Goal: Task Accomplishment & Management: Use online tool/utility

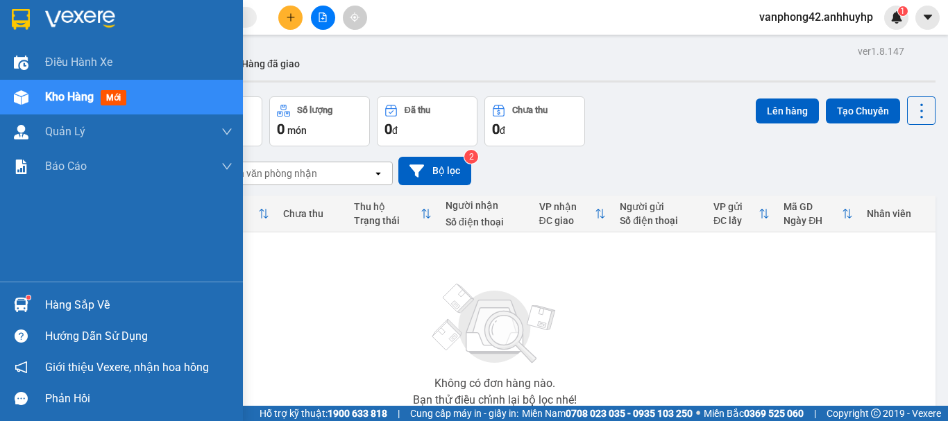
click at [83, 307] on div "Hàng sắp về" at bounding box center [138, 305] width 187 height 21
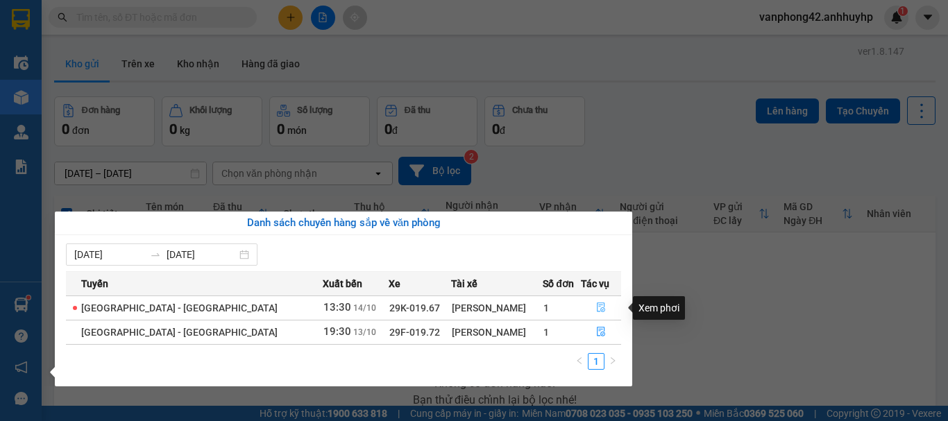
click at [597, 309] on icon "file-done" at bounding box center [601, 308] width 8 height 10
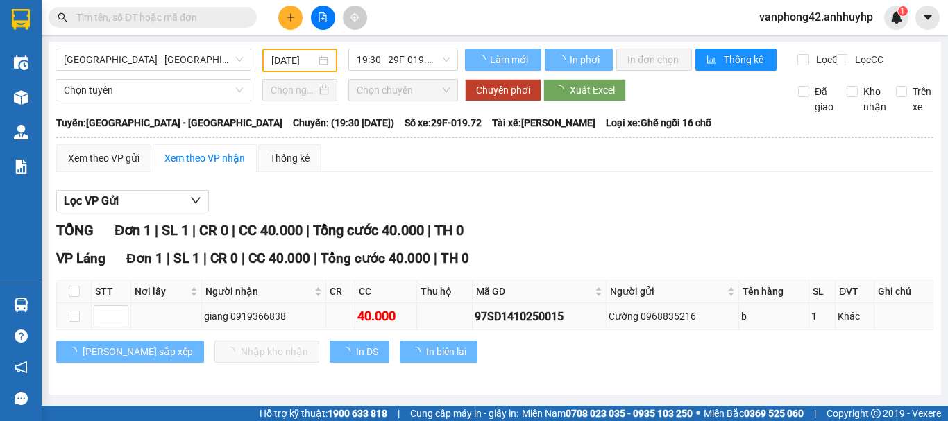
type input "[DATE]"
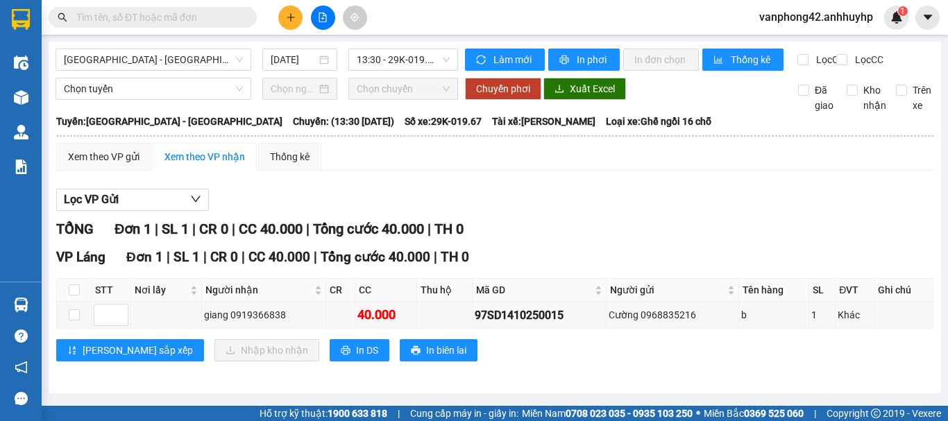
click at [163, 24] on input "text" at bounding box center [158, 17] width 164 height 15
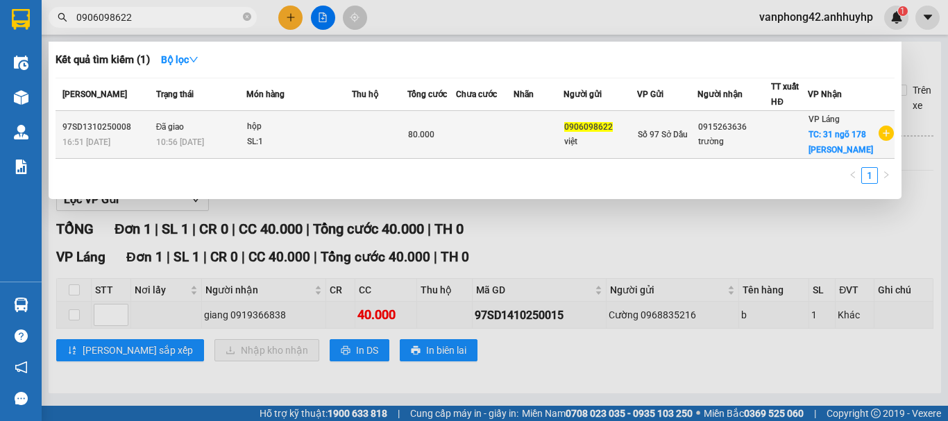
type input "0906098622"
click at [400, 156] on td at bounding box center [380, 135] width 56 height 48
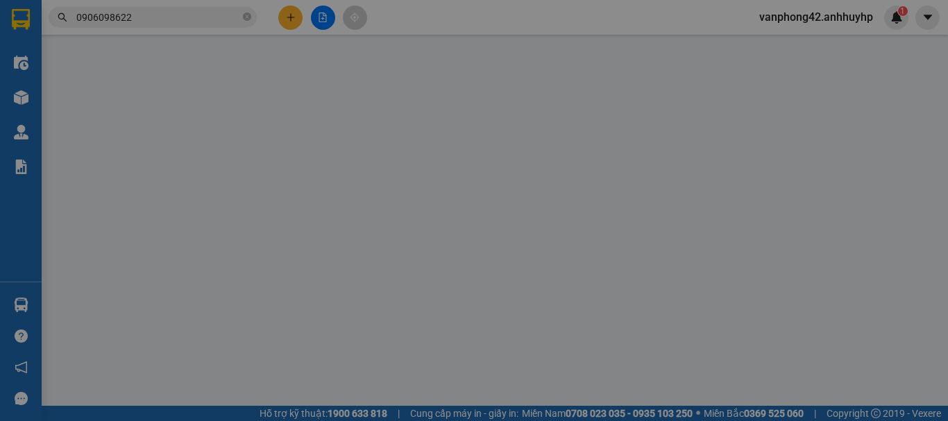
type input "0906098622"
type input "việt"
type input "0915263636"
type input "trường"
checkbox input "true"
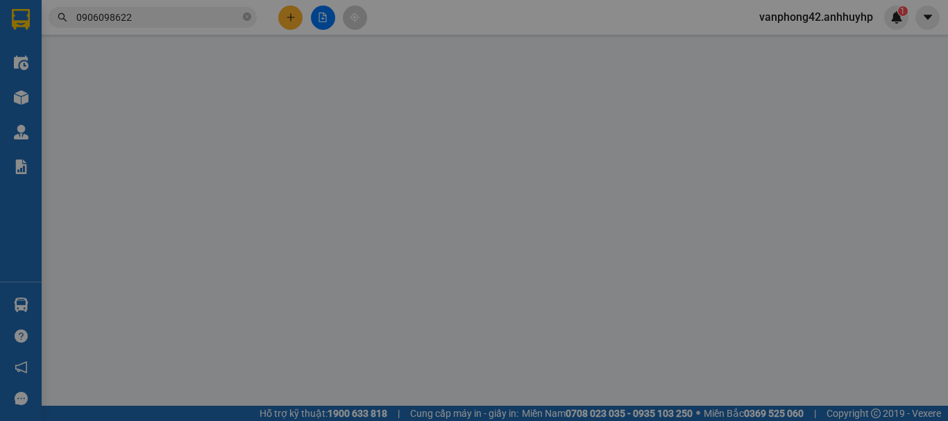
type input "31 ngõ 178 [PERSON_NAME], [GEOGRAPHIC_DATA], [GEOGRAPHIC_DATA], [GEOGRAPHIC_DA…"
type input "0"
type input "80.000"
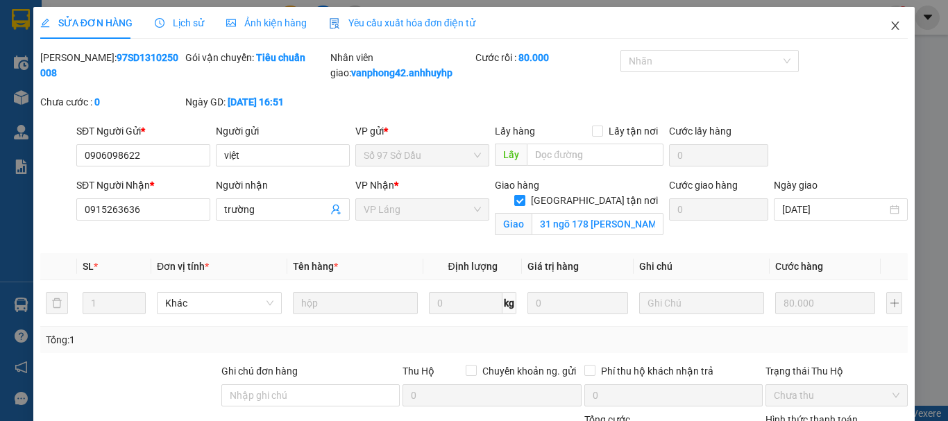
click at [880, 34] on span "Close" at bounding box center [895, 26] width 39 height 39
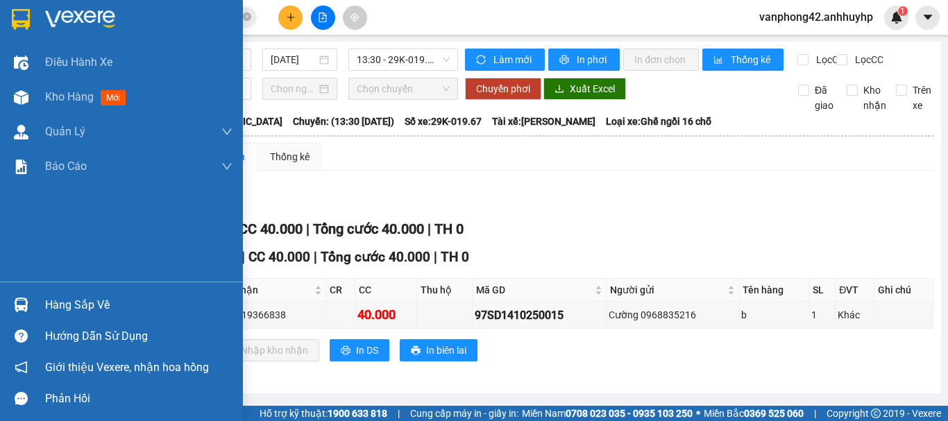
click at [73, 307] on div "Hàng sắp về" at bounding box center [138, 305] width 187 height 21
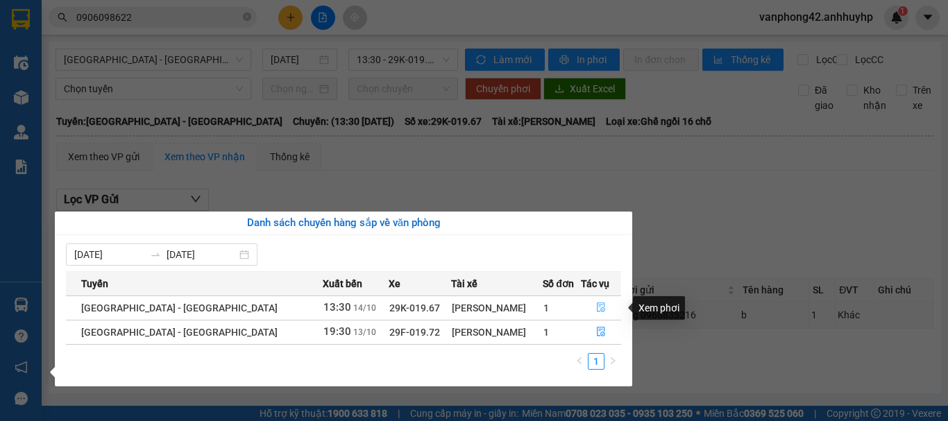
click at [596, 314] on span "file-done" at bounding box center [601, 308] width 10 height 11
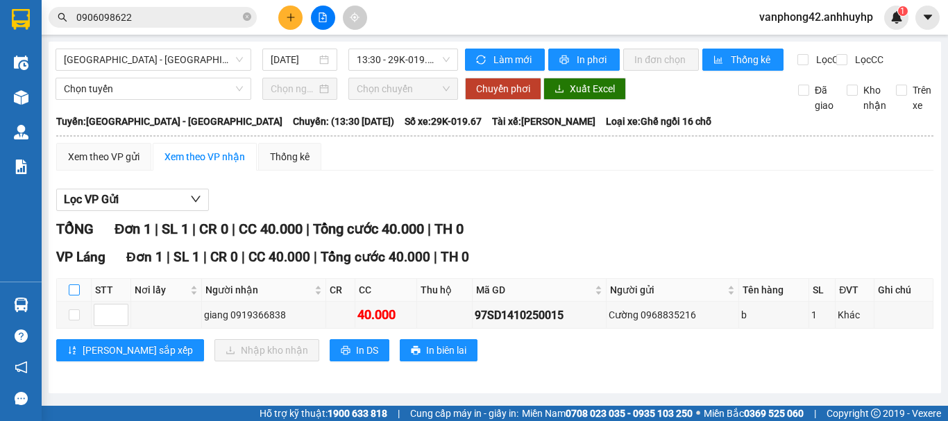
click at [69, 296] on input "checkbox" at bounding box center [74, 289] width 11 height 11
checkbox input "true"
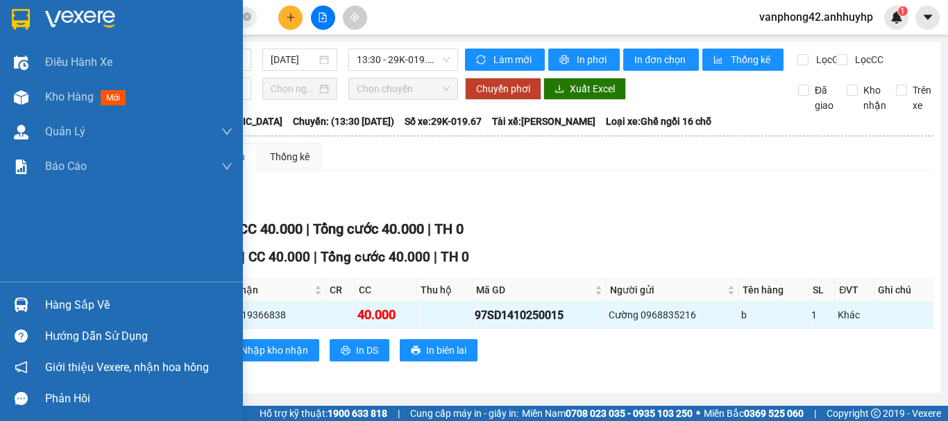
click at [58, 312] on div "Hàng sắp về" at bounding box center [138, 305] width 187 height 21
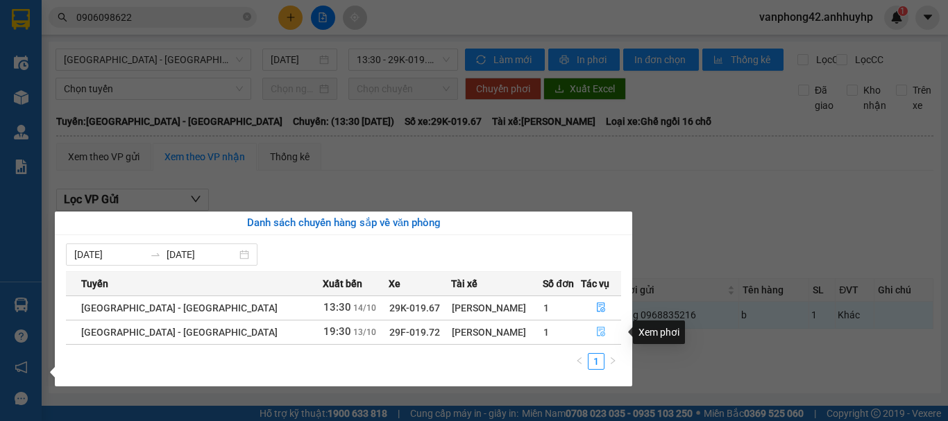
click at [598, 332] on icon "file-done" at bounding box center [601, 332] width 8 height 10
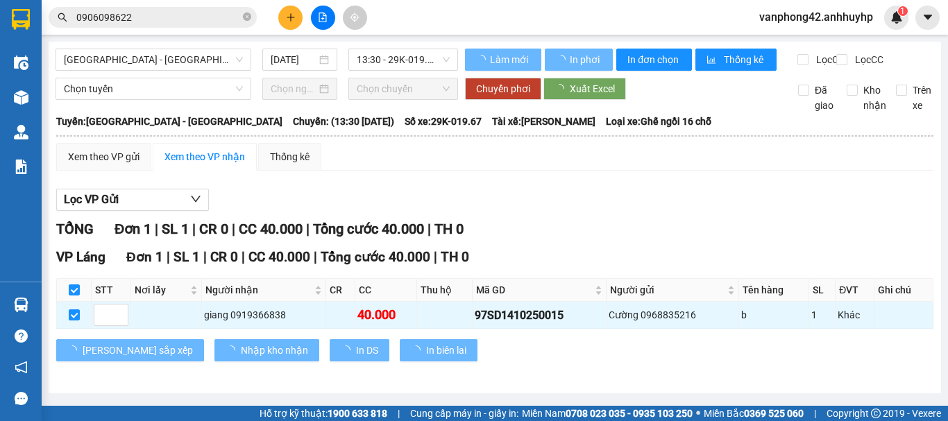
checkbox input "false"
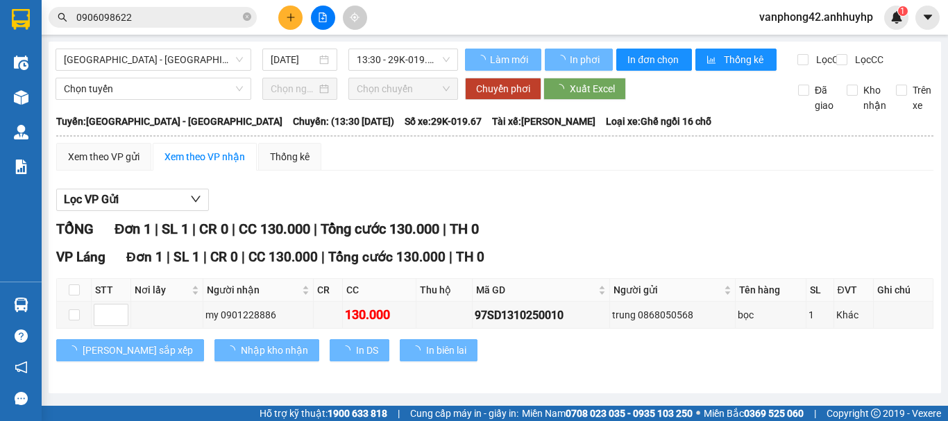
type input "[DATE]"
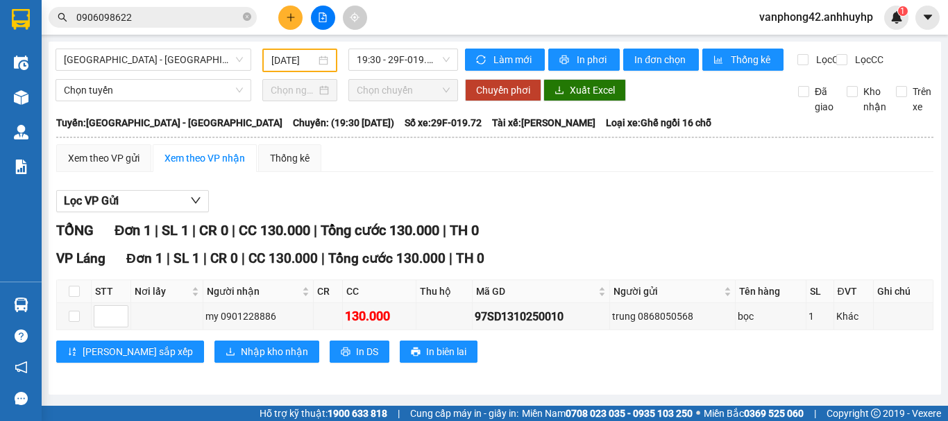
click at [164, 16] on input "0906098622" at bounding box center [158, 17] width 164 height 15
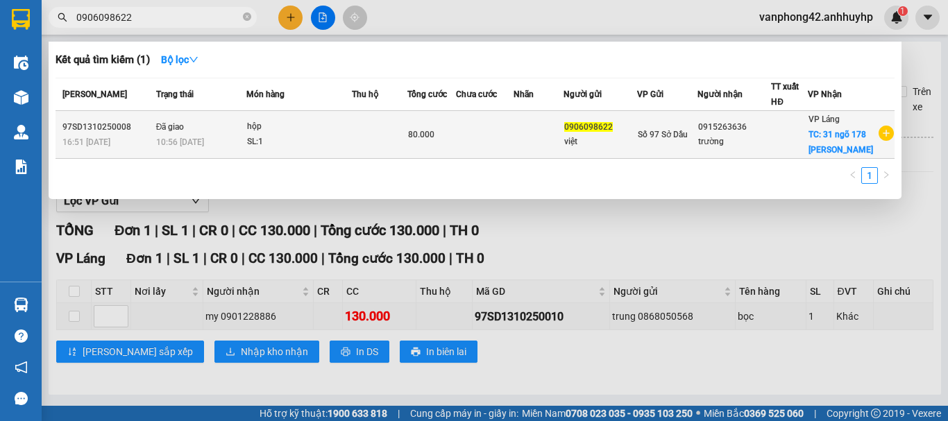
click at [114, 132] on div "97SD1310250008" at bounding box center [107, 127] width 90 height 15
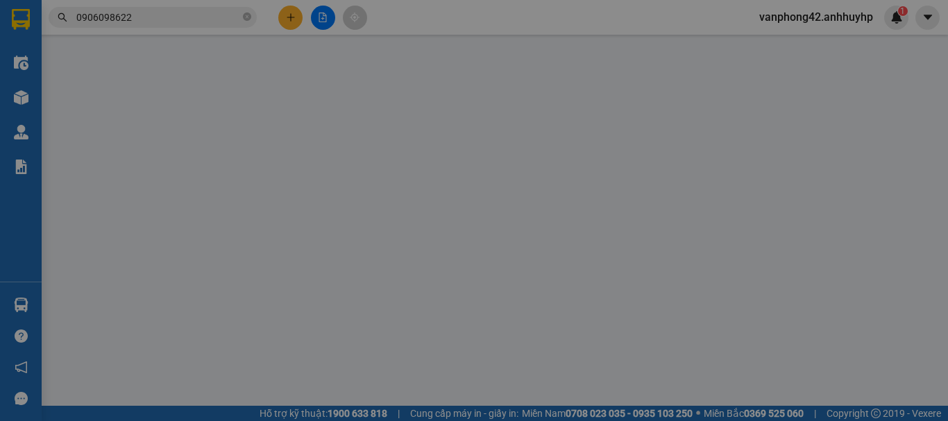
type input "0906098622"
type input "việt"
type input "0915263636"
type input "trường"
checkbox input "true"
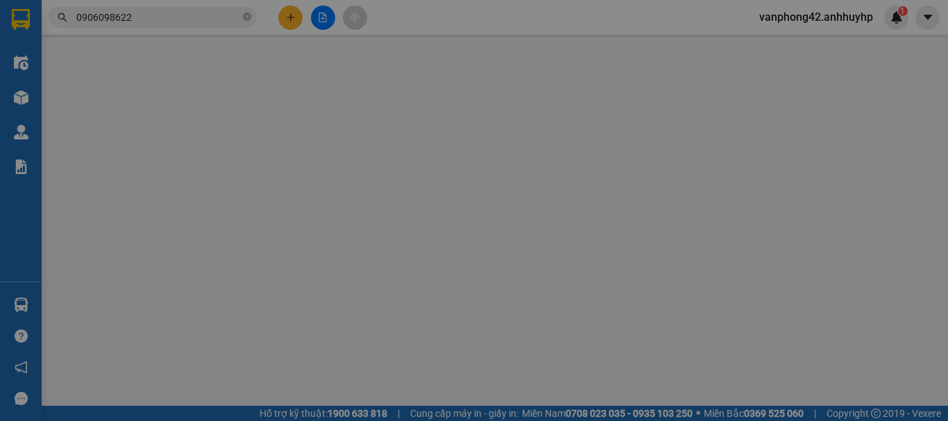
type input "31 ngõ 178 [PERSON_NAME], [GEOGRAPHIC_DATA], [GEOGRAPHIC_DATA], [GEOGRAPHIC_DA…"
type input "0"
type input "80.000"
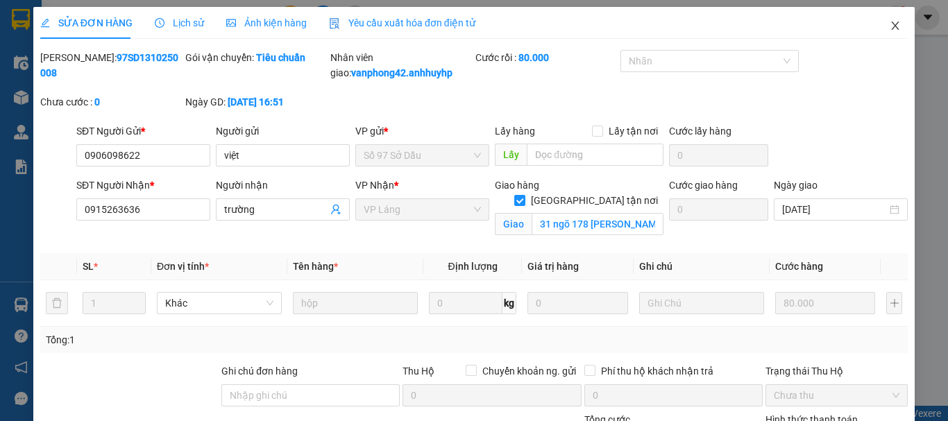
click at [890, 29] on icon "close" at bounding box center [895, 25] width 11 height 11
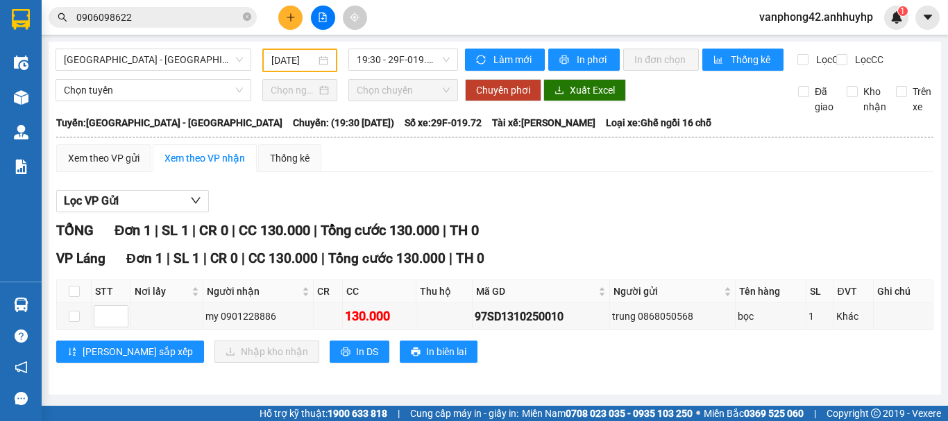
click at [125, 239] on span "Đơn 1" at bounding box center [132, 230] width 37 height 17
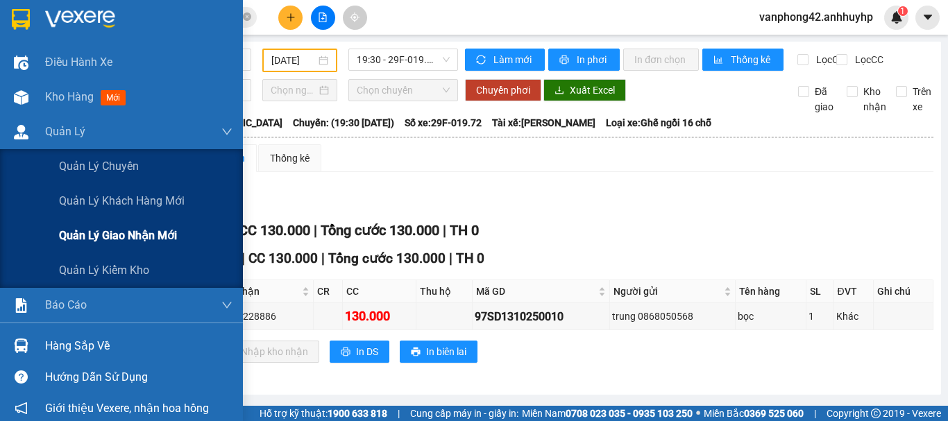
click at [72, 229] on span "Quản lý giao nhận mới" at bounding box center [118, 235] width 118 height 17
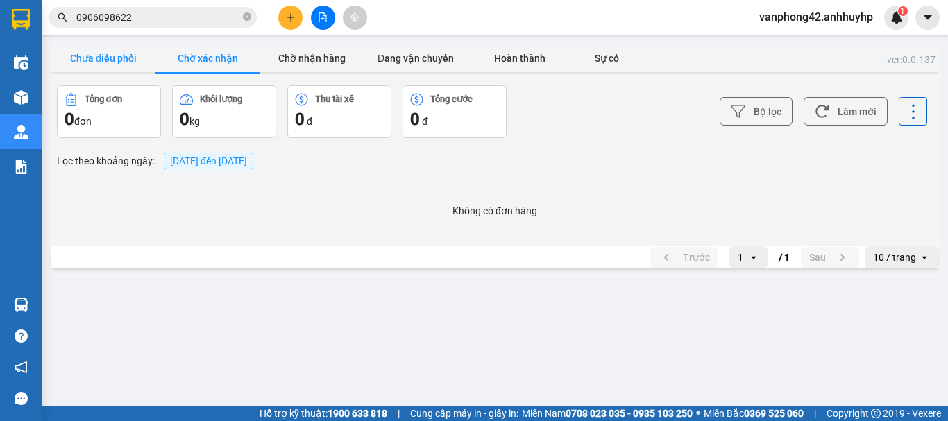
click at [110, 53] on button "Chưa điều phối" at bounding box center [103, 58] width 104 height 28
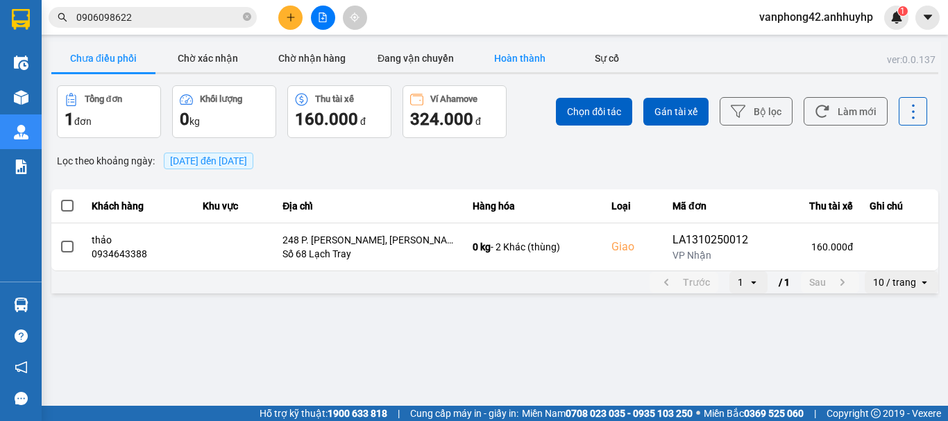
click at [534, 56] on button "Hoàn thành" at bounding box center [520, 58] width 104 height 28
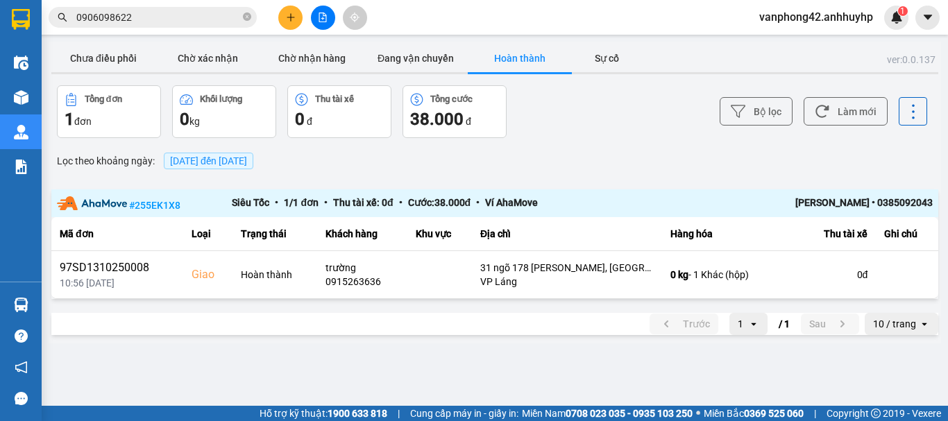
click at [523, 58] on button "Hoàn thành" at bounding box center [520, 58] width 104 height 28
click at [185, 164] on span "[DATE] đến [DATE]" at bounding box center [208, 160] width 77 height 11
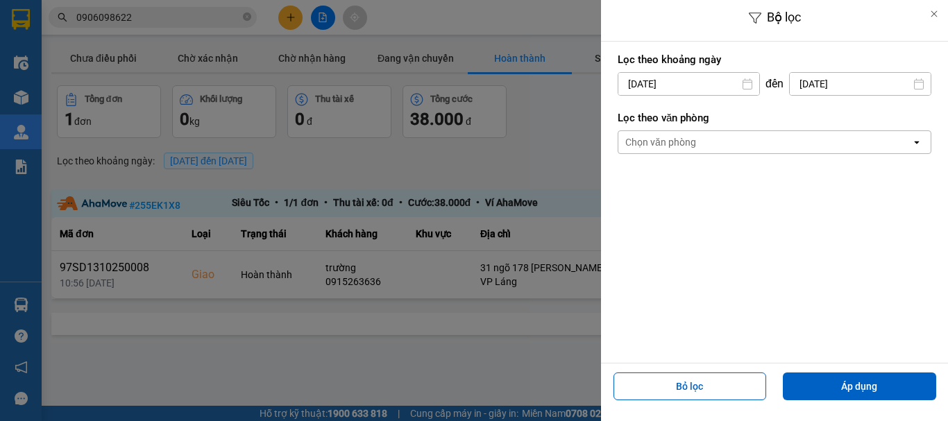
click at [637, 83] on input "[DATE]" at bounding box center [688, 84] width 141 height 22
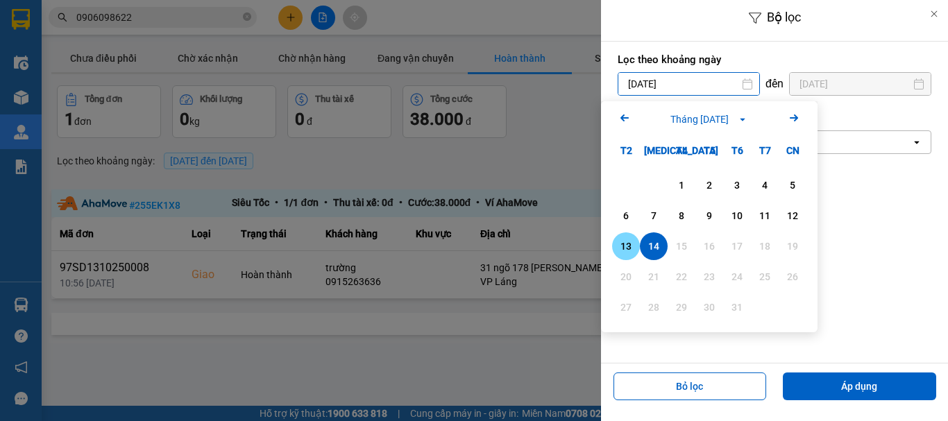
click at [624, 242] on div "13" at bounding box center [625, 246] width 19 height 17
type input "[DATE]"
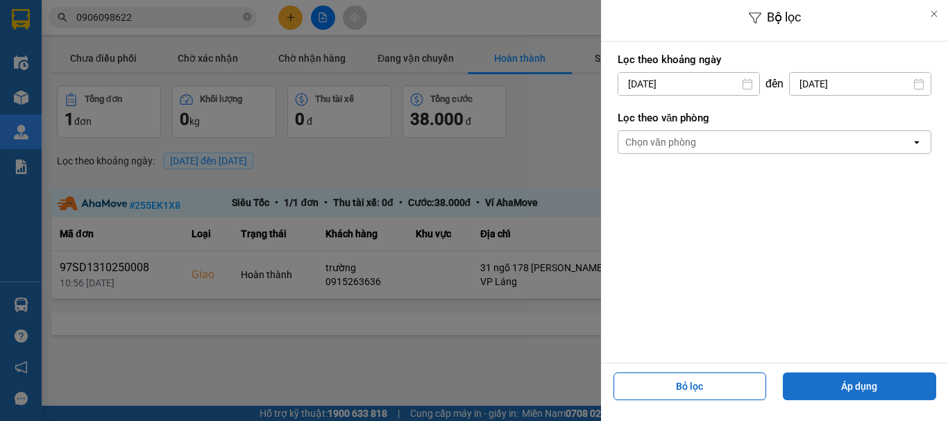
click at [858, 382] on button "Áp dụng" at bounding box center [859, 387] width 153 height 28
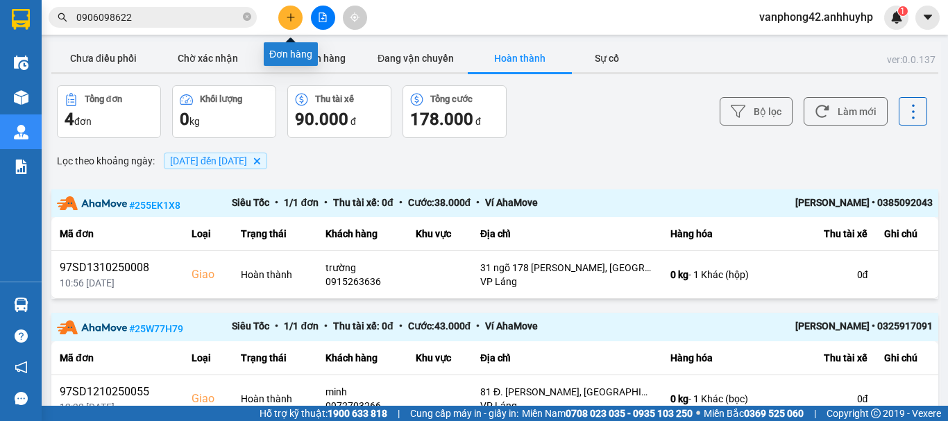
click at [294, 26] on button at bounding box center [290, 18] width 24 height 24
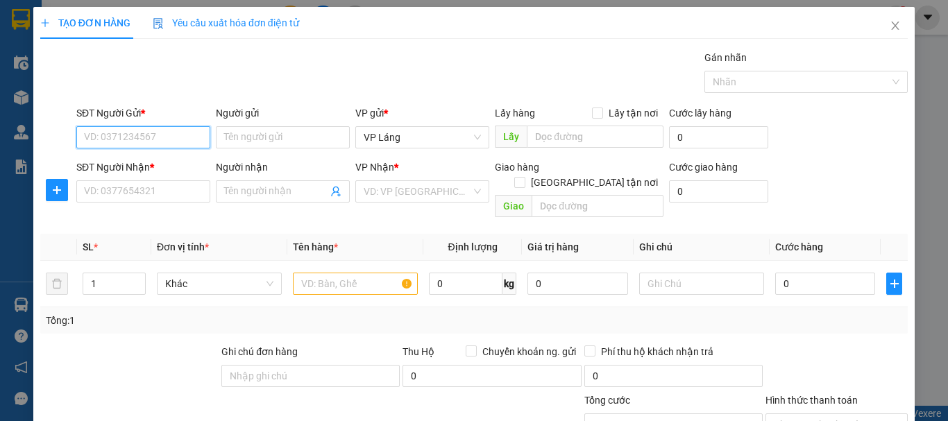
click at [170, 142] on input "SĐT Người Gửi *" at bounding box center [143, 137] width 134 height 22
type input "0868450671"
click at [167, 164] on div "0868450671 - CT [GEOGRAPHIC_DATA]" at bounding box center [169, 165] width 170 height 15
type input "CT [PERSON_NAME]"
type input "0868450671"
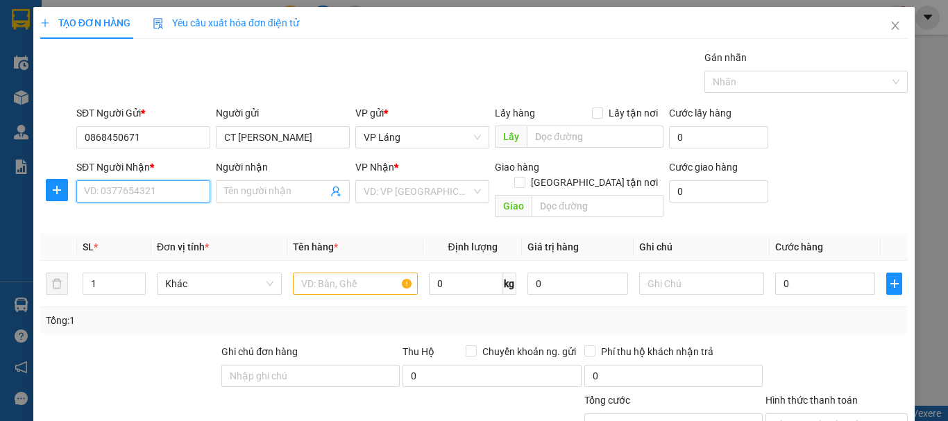
click at [160, 185] on input "SĐT Người Nhận *" at bounding box center [143, 191] width 134 height 22
type input "0931598928"
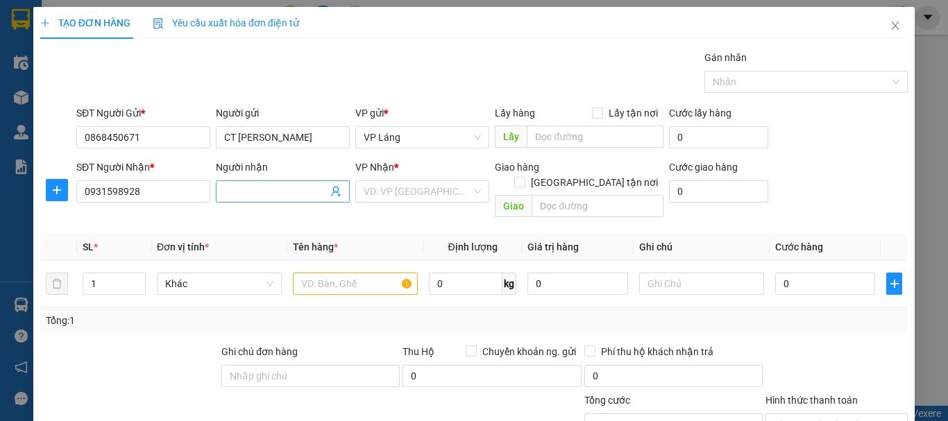
click at [259, 198] on input "Người nhận" at bounding box center [275, 191] width 103 height 15
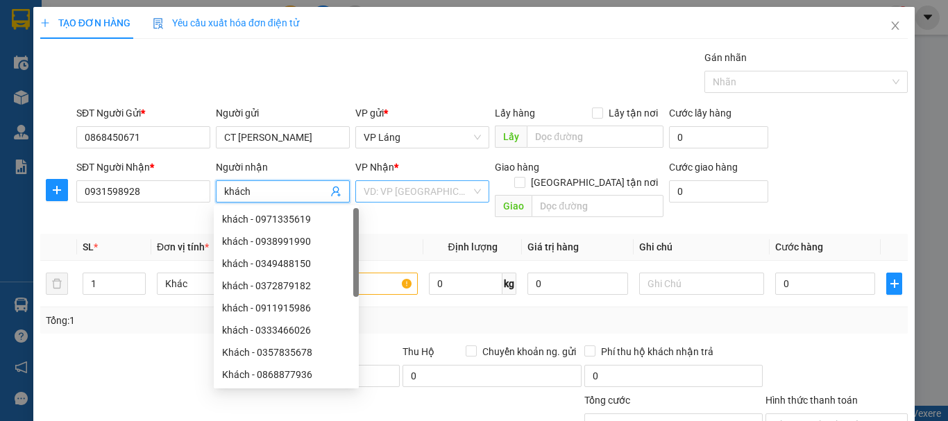
type input "khách"
click at [386, 190] on input "search" at bounding box center [418, 191] width 108 height 21
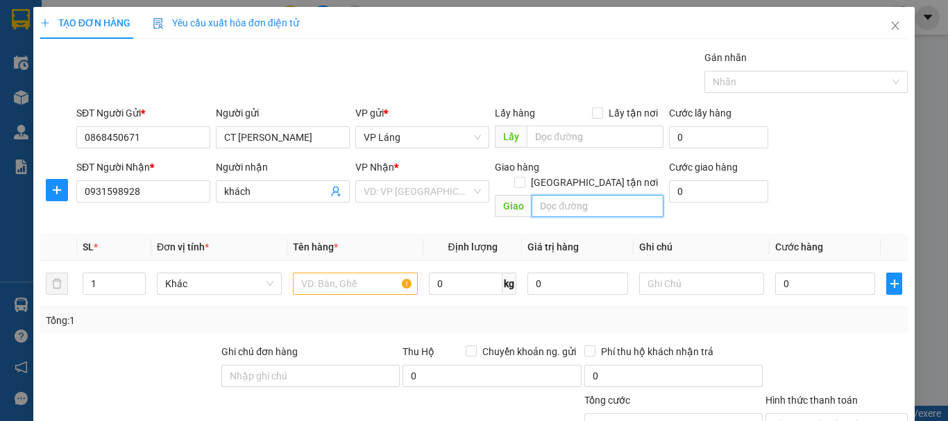
click at [539, 195] on input "text" at bounding box center [597, 206] width 132 height 22
paste input "RH8H+W88, TL360, An Thắng, [GEOGRAPHIC_DATA], [GEOGRAPHIC_DATA], [GEOGRAPHIC_DA…"
type input "RH8H+W88, TL360, An Thắng, [GEOGRAPHIC_DATA], [GEOGRAPHIC_DATA], [GEOGRAPHIC_DA…"
click at [524, 177] on input "[GEOGRAPHIC_DATA] tận nơi" at bounding box center [519, 182] width 10 height 10
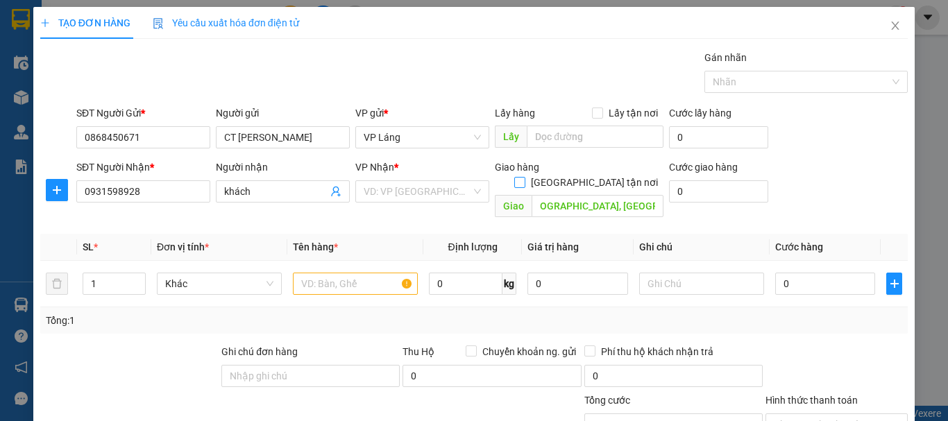
checkbox input "true"
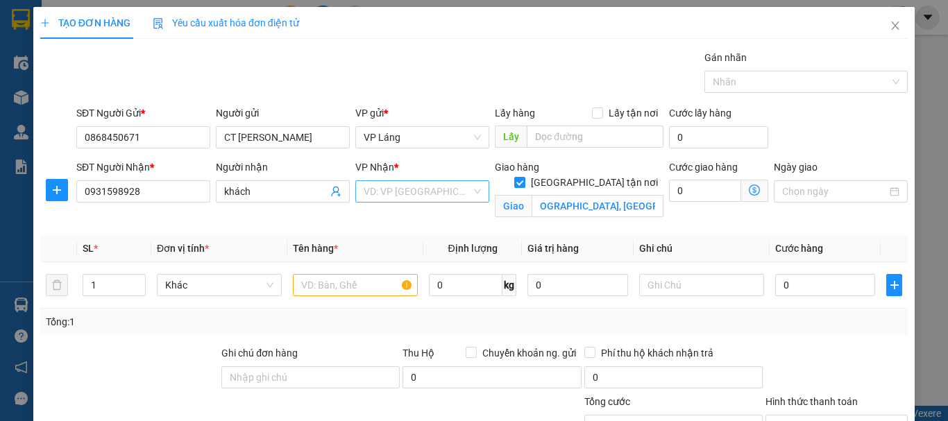
scroll to position [0, 0]
click at [408, 195] on input "search" at bounding box center [418, 191] width 108 height 21
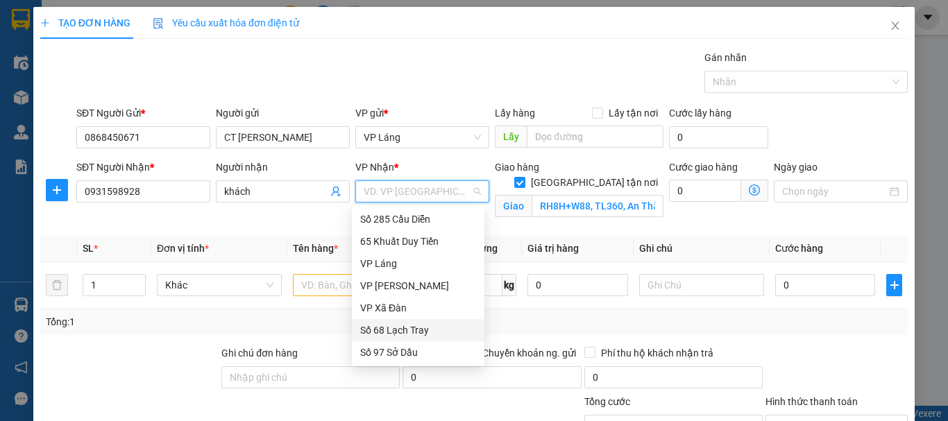
click at [395, 330] on div "Số 68 Lạch Tray" at bounding box center [418, 330] width 116 height 15
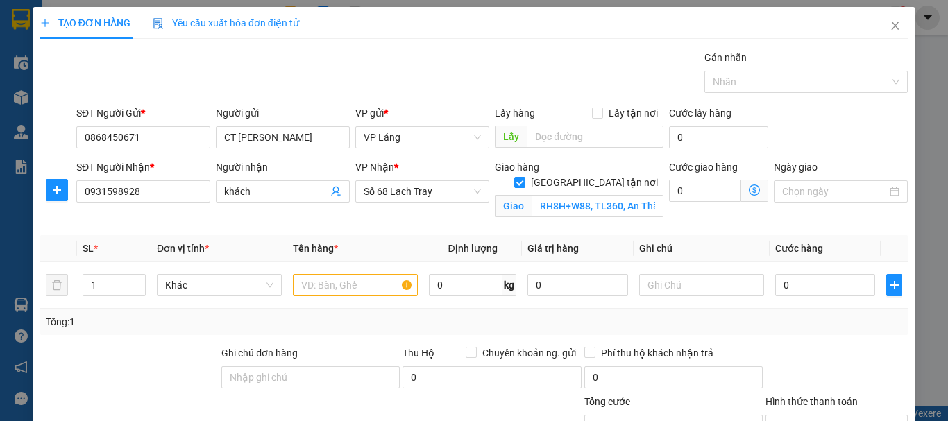
click at [742, 196] on span at bounding box center [754, 191] width 27 height 22
click at [749, 191] on icon "dollar-circle" at bounding box center [754, 190] width 11 height 11
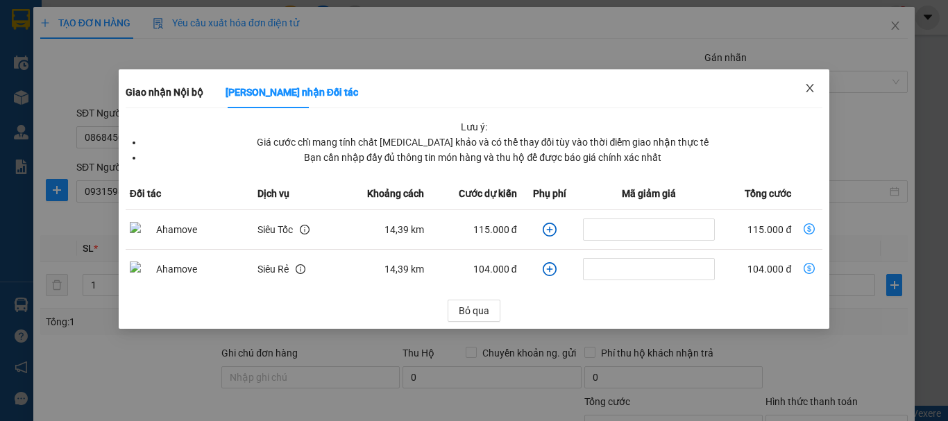
click at [819, 88] on span "Close" at bounding box center [809, 88] width 39 height 39
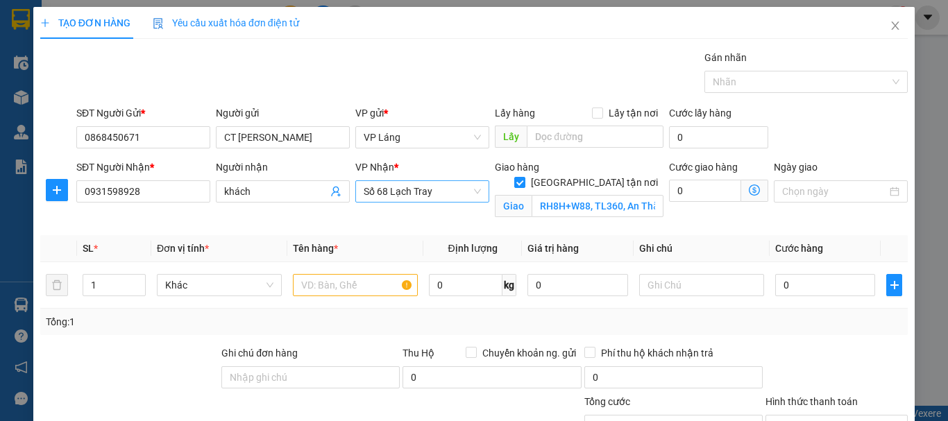
click at [476, 191] on div "Số 68 Lạch Tray" at bounding box center [422, 191] width 134 height 22
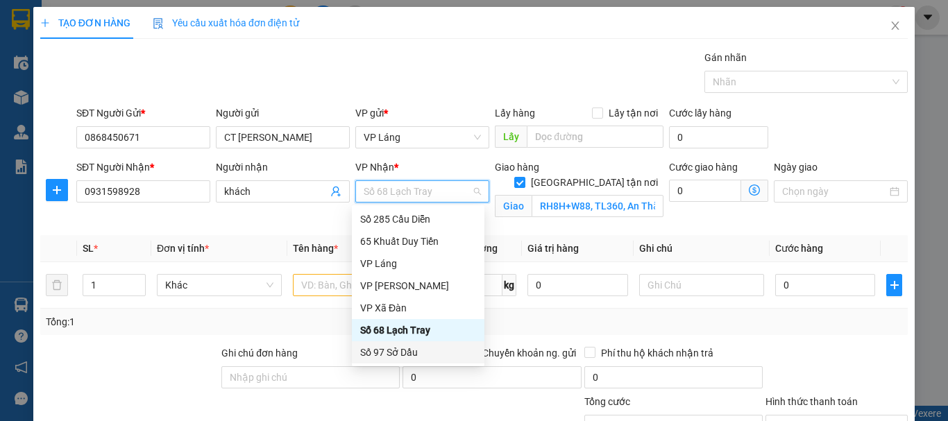
click at [420, 348] on div "Số 97 Sở Dầu" at bounding box center [418, 352] width 116 height 15
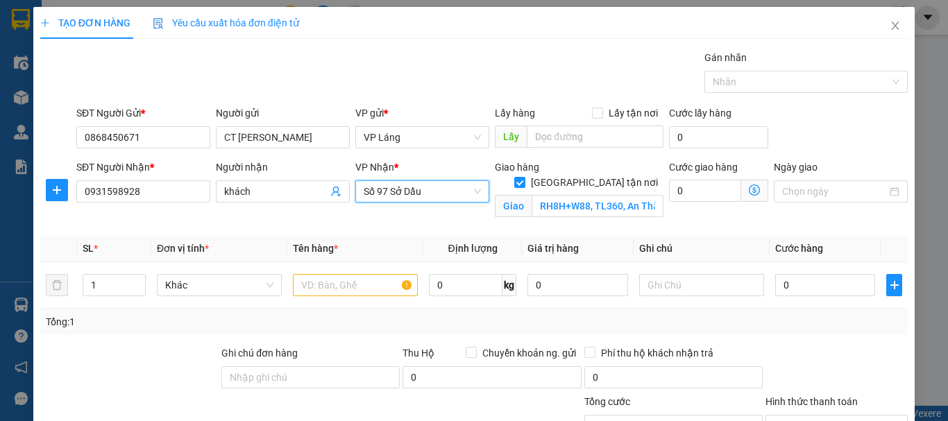
click at [749, 186] on icon "dollar-circle" at bounding box center [754, 190] width 11 height 11
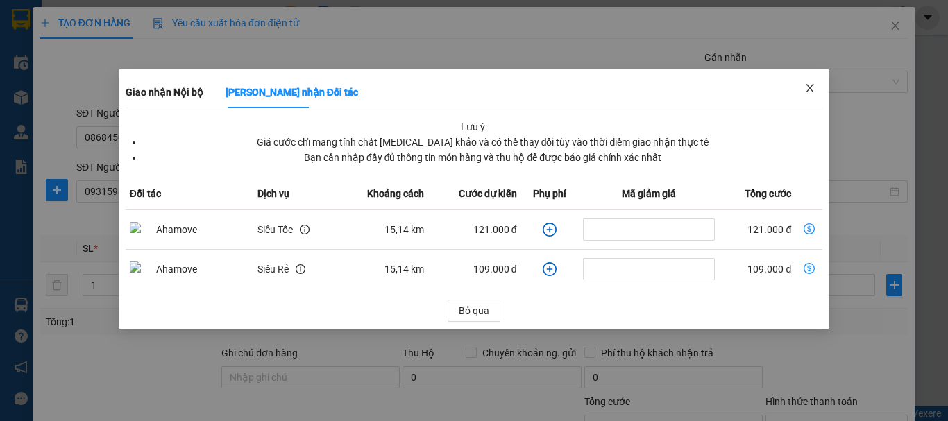
click at [810, 88] on icon "close" at bounding box center [810, 88] width 8 height 8
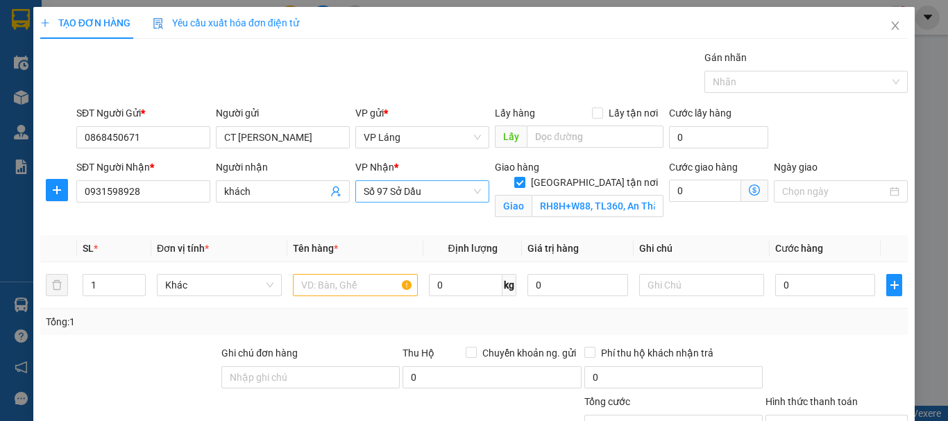
click at [471, 192] on span "Số 97 Sở Dầu" at bounding box center [422, 191] width 117 height 21
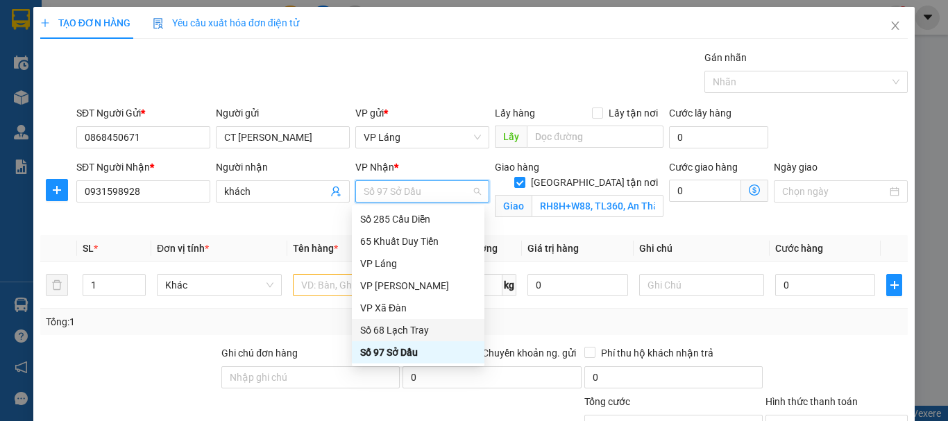
click at [409, 327] on div "Số 68 Lạch Tray" at bounding box center [418, 330] width 116 height 15
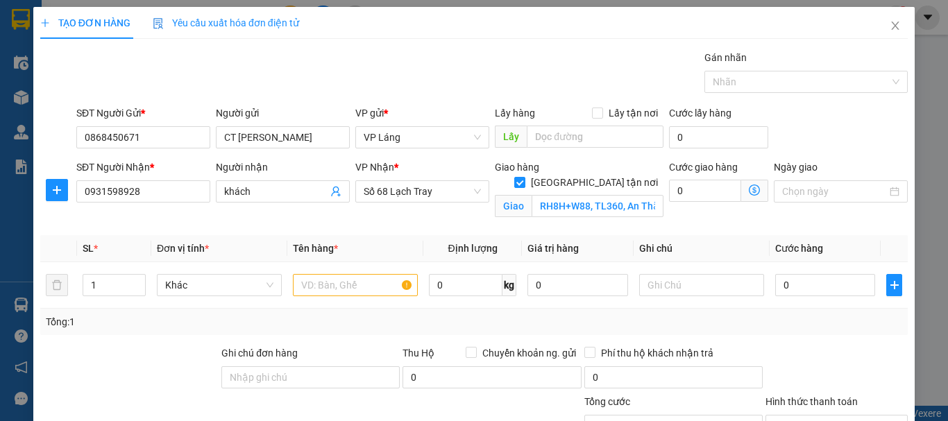
click at [749, 192] on icon "dollar-circle" at bounding box center [754, 190] width 11 height 11
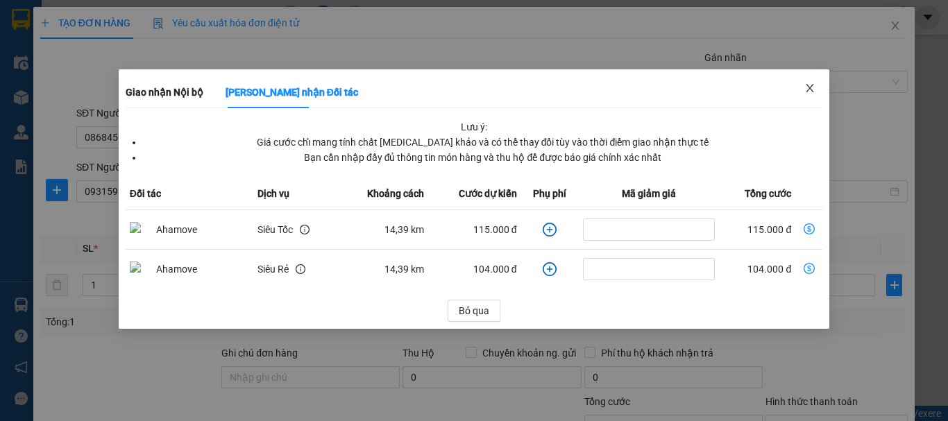
click at [812, 88] on icon "close" at bounding box center [809, 88] width 11 height 11
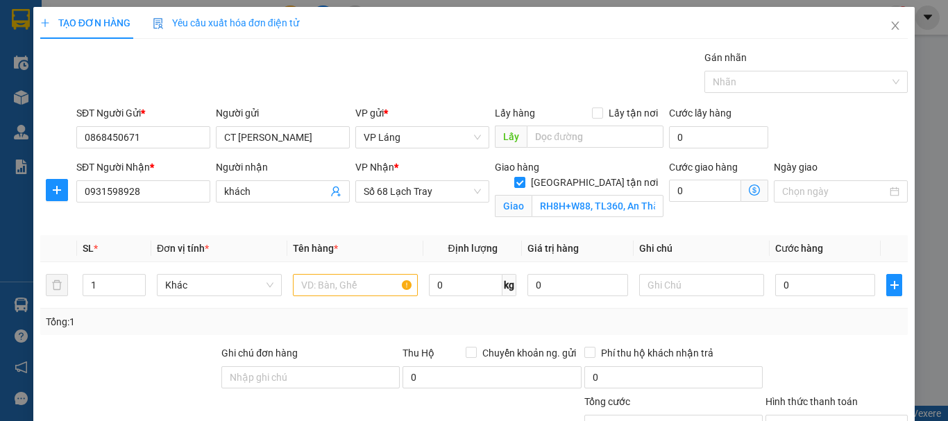
click at [749, 187] on icon "dollar-circle" at bounding box center [754, 190] width 11 height 11
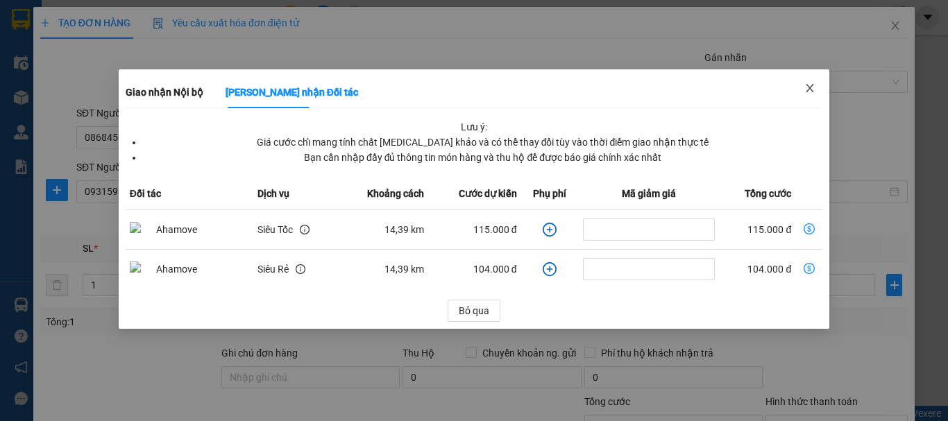
click at [817, 84] on span "Close" at bounding box center [809, 88] width 39 height 39
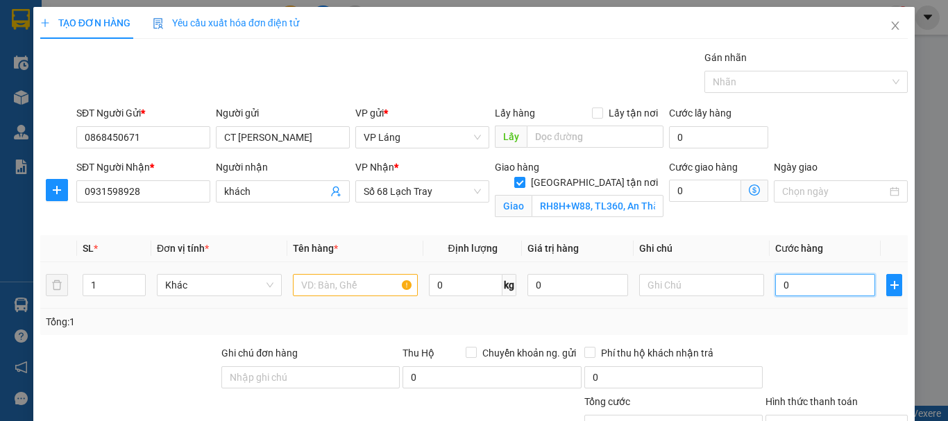
click at [803, 279] on input "0" at bounding box center [825, 285] width 100 height 22
type input "1"
type input "17"
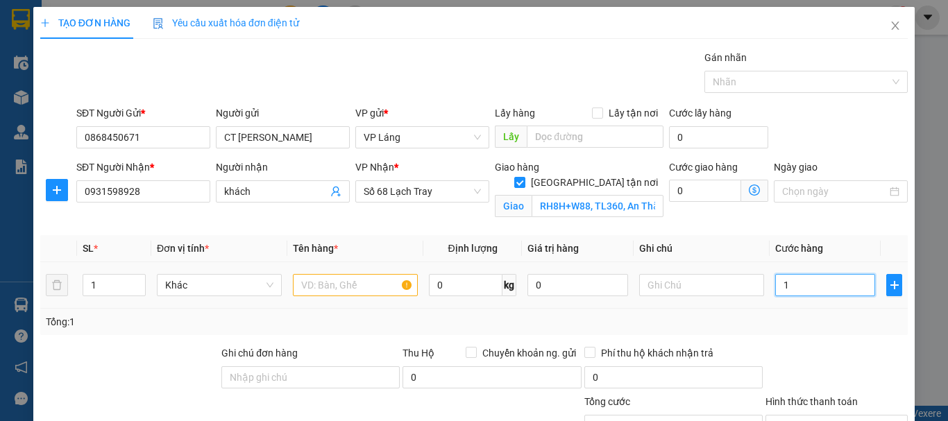
type input "17"
type input "170"
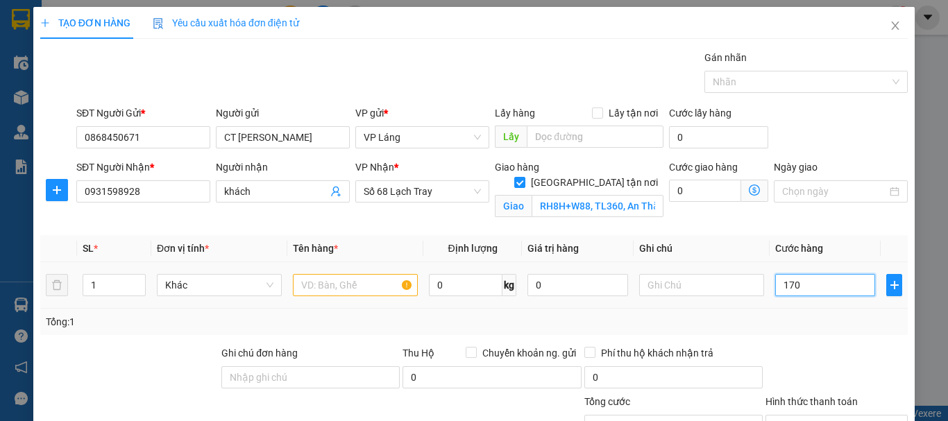
type input "1.700"
type input "17.000"
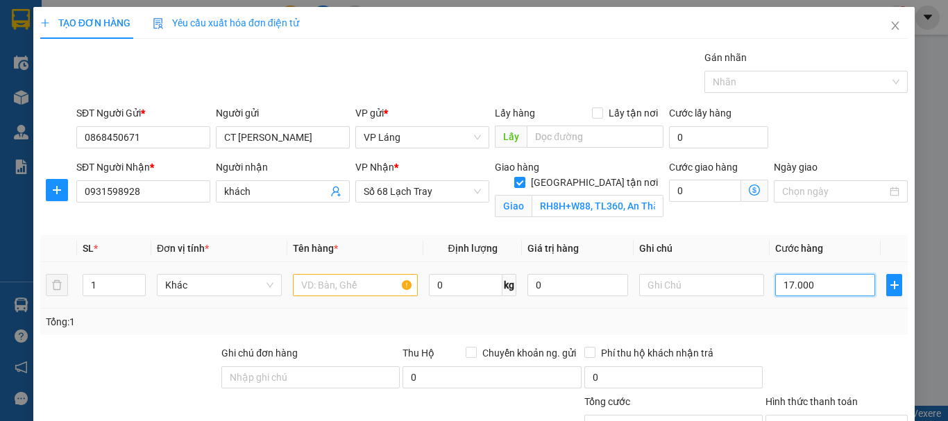
type input "17.000"
type input "170.000"
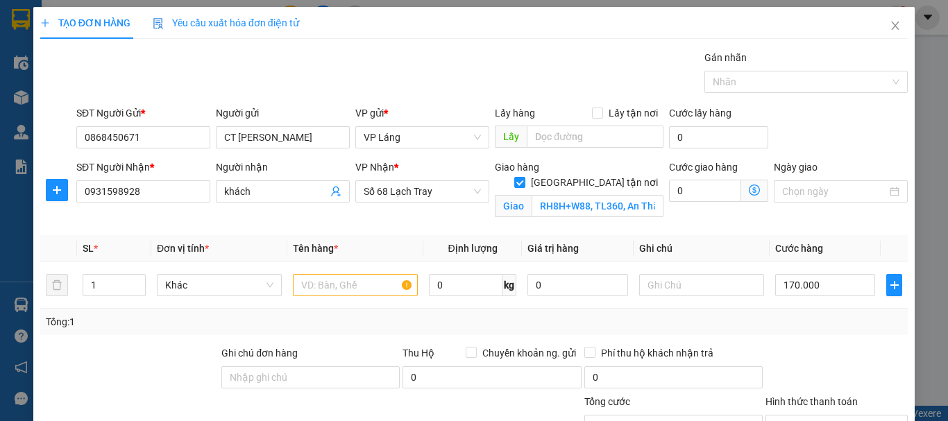
drag, startPoint x: 795, startPoint y: 333, endPoint x: 656, endPoint y: 323, distance: 139.2
click at [795, 333] on div "Tổng: 1" at bounding box center [473, 322] width 867 height 26
click at [343, 280] on input "text" at bounding box center [355, 285] width 125 height 22
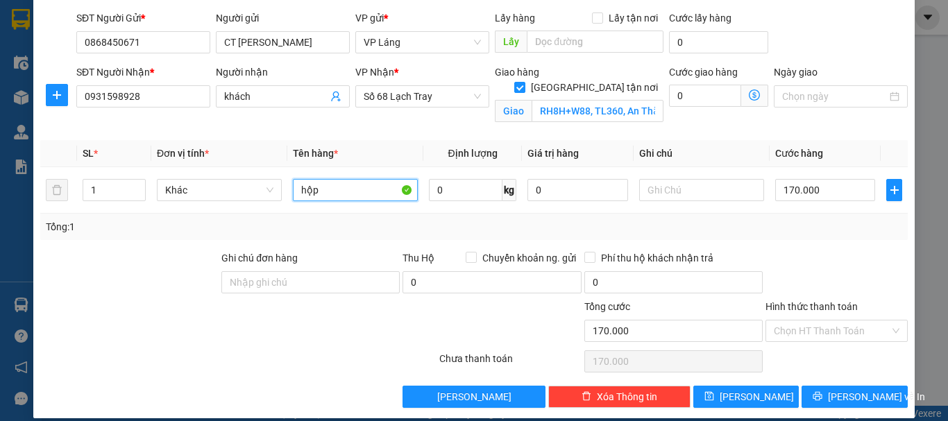
scroll to position [109, 0]
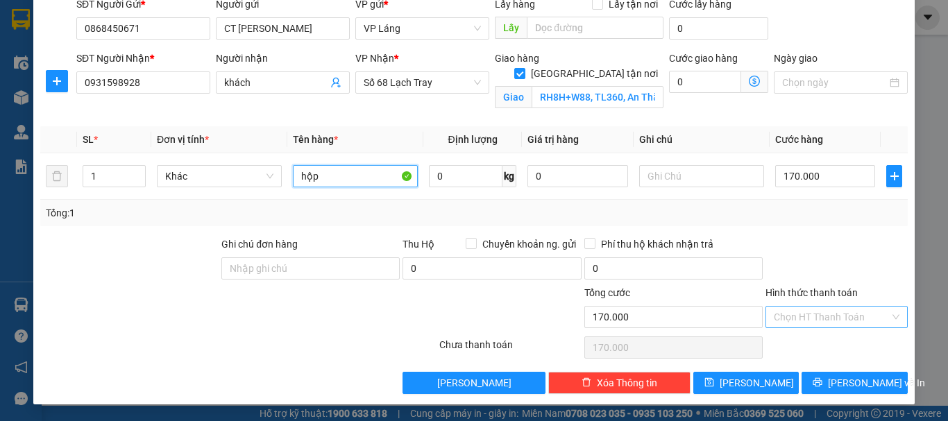
type input "hộp"
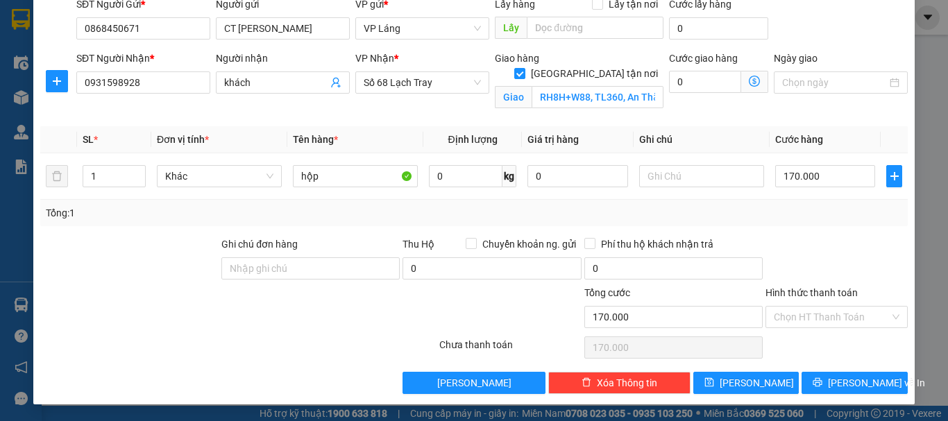
drag, startPoint x: 867, startPoint y: 307, endPoint x: 926, endPoint y: 325, distance: 62.3
drag, startPoint x: 926, startPoint y: 325, endPoint x: 880, endPoint y: 352, distance: 53.2
click at [854, 386] on span "[PERSON_NAME] và In" at bounding box center [876, 382] width 97 height 15
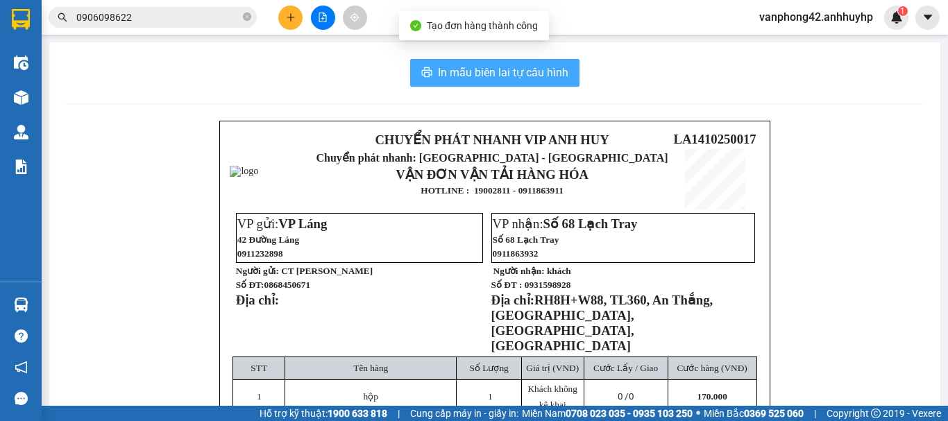
drag, startPoint x: 854, startPoint y: 386, endPoint x: 526, endPoint y: 76, distance: 451.1
click at [526, 76] on span "In mẫu biên lai tự cấu hình" at bounding box center [503, 72] width 130 height 17
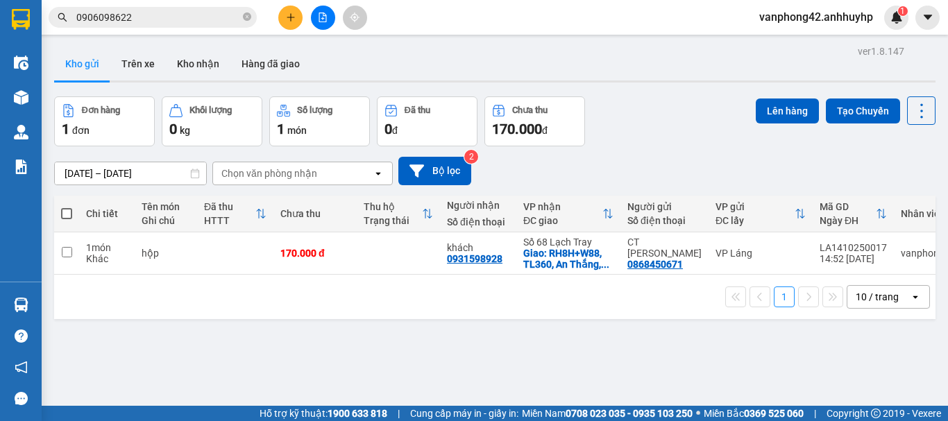
drag, startPoint x: 656, startPoint y: 354, endPoint x: 550, endPoint y: 357, distance: 106.9
drag, startPoint x: 847, startPoint y: 152, endPoint x: 831, endPoint y: 181, distance: 33.2
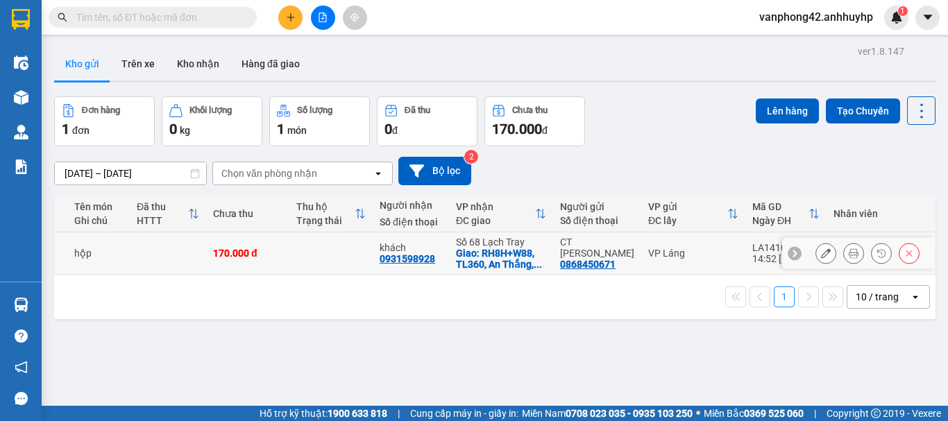
click at [758, 246] on div "LA1410250017" at bounding box center [785, 247] width 67 height 11
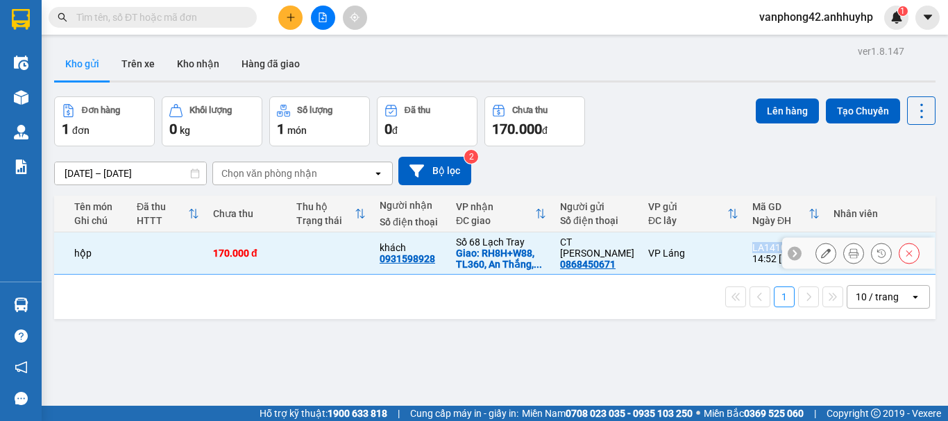
click at [758, 246] on div "LA1410250017" at bounding box center [785, 247] width 67 height 11
checkbox input "false"
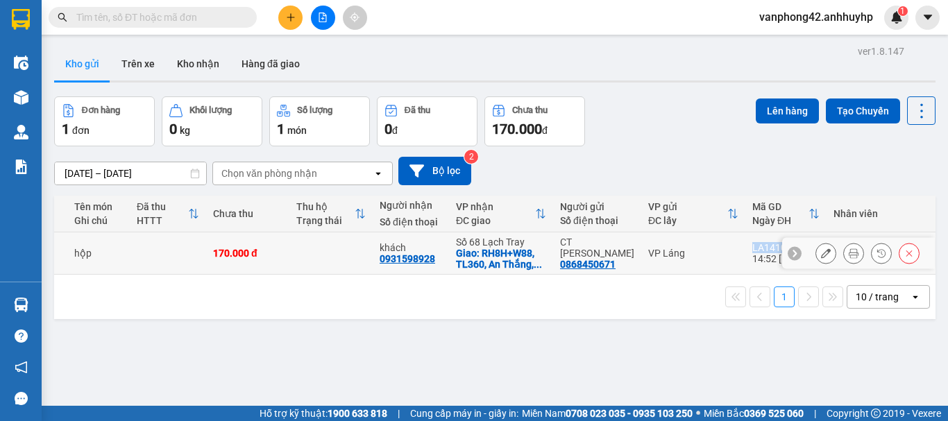
copy div "LA1410250017"
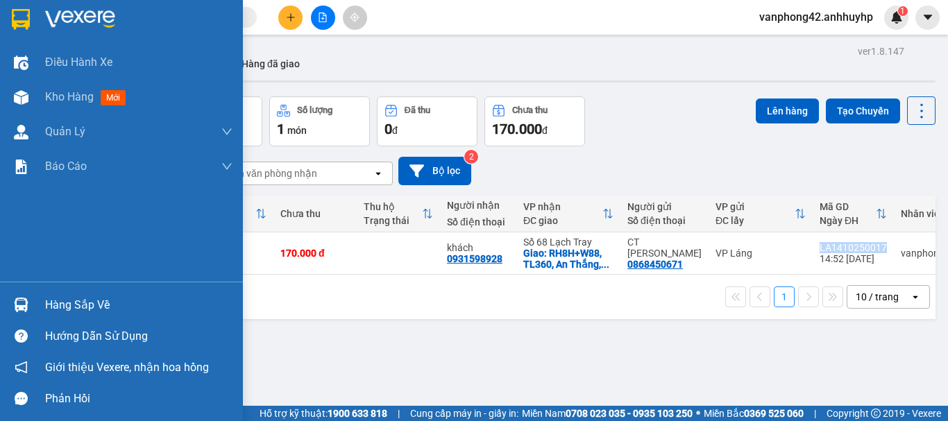
click at [65, 312] on div "Hàng sắp về" at bounding box center [138, 305] width 187 height 21
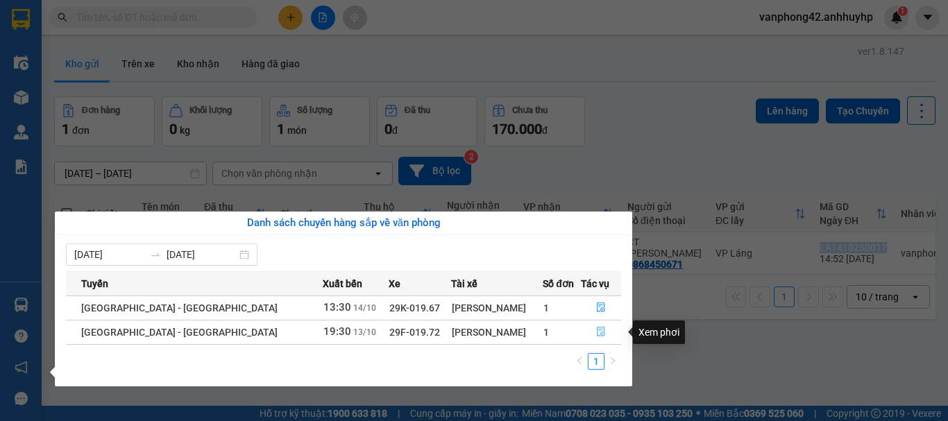
click at [597, 334] on icon "file-done" at bounding box center [601, 332] width 8 height 10
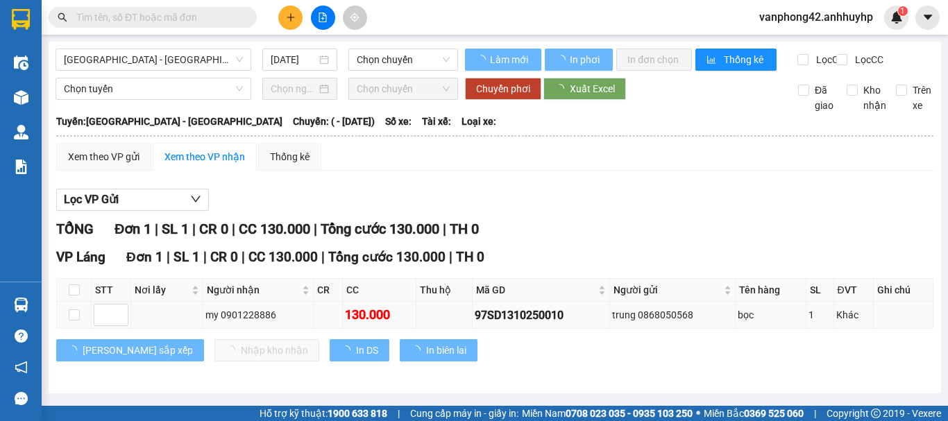
type input "[DATE]"
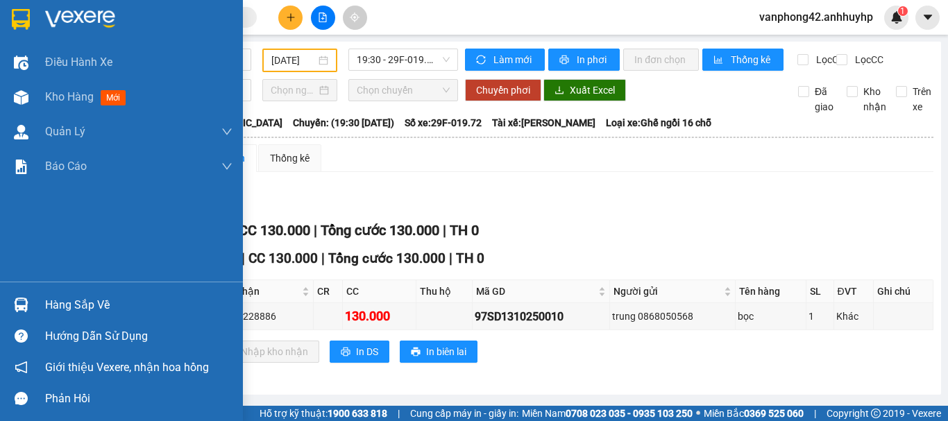
click at [74, 298] on div "Hàng sắp về" at bounding box center [138, 305] width 187 height 21
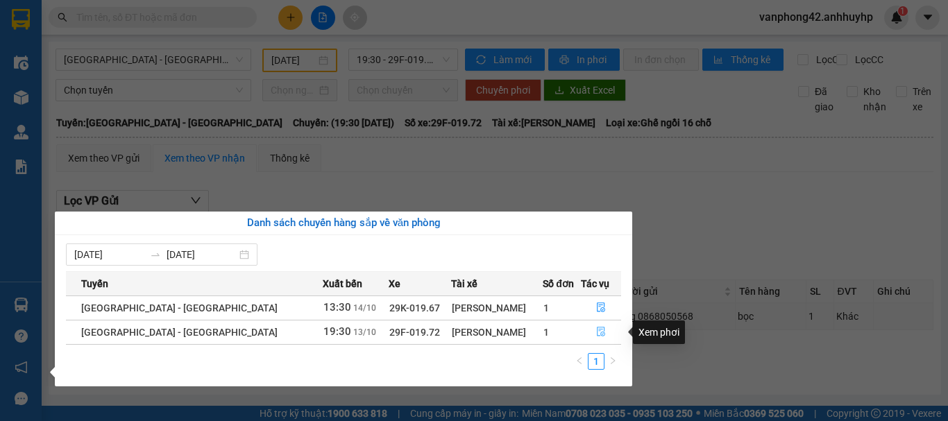
click at [597, 334] on icon "file-done" at bounding box center [601, 332] width 10 height 10
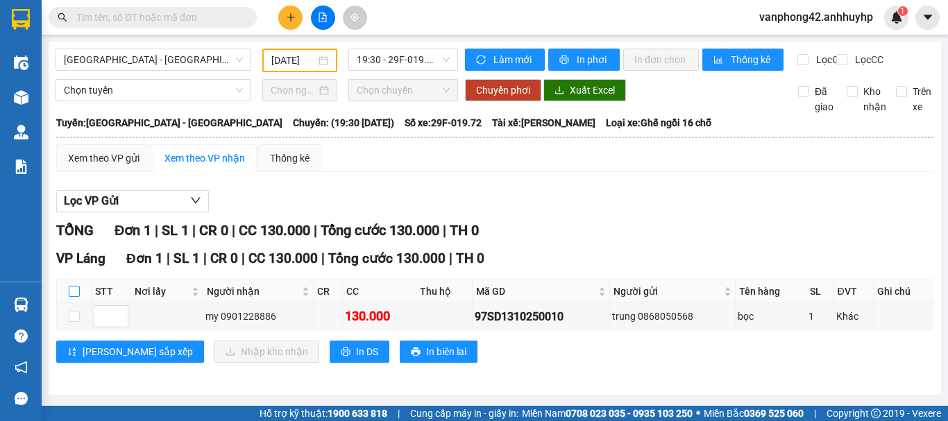
click at [74, 297] on input "checkbox" at bounding box center [74, 291] width 11 height 11
checkbox input "true"
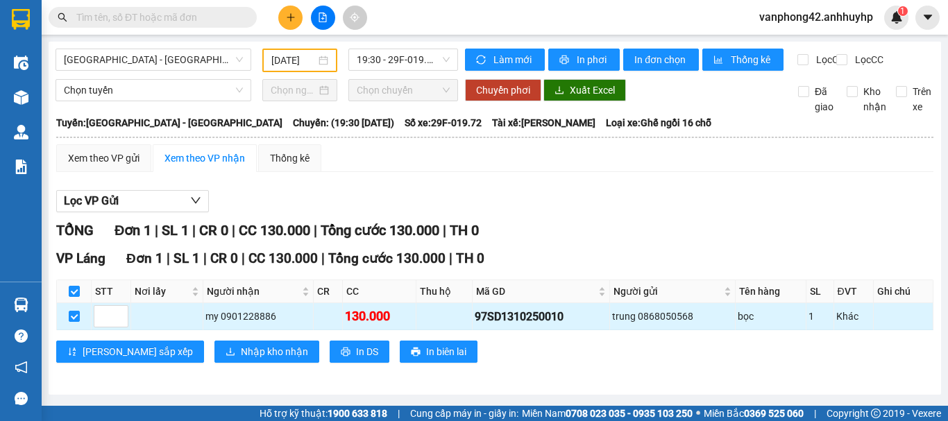
click at [528, 321] on div "97SD1310250010" at bounding box center [541, 316] width 132 height 17
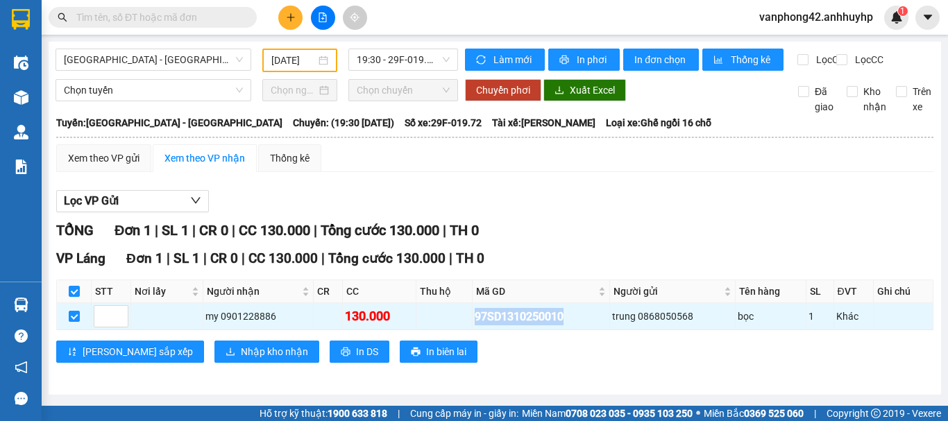
copy div "97SD1310250010"
click at [226, 357] on icon "download" at bounding box center [231, 352] width 10 height 10
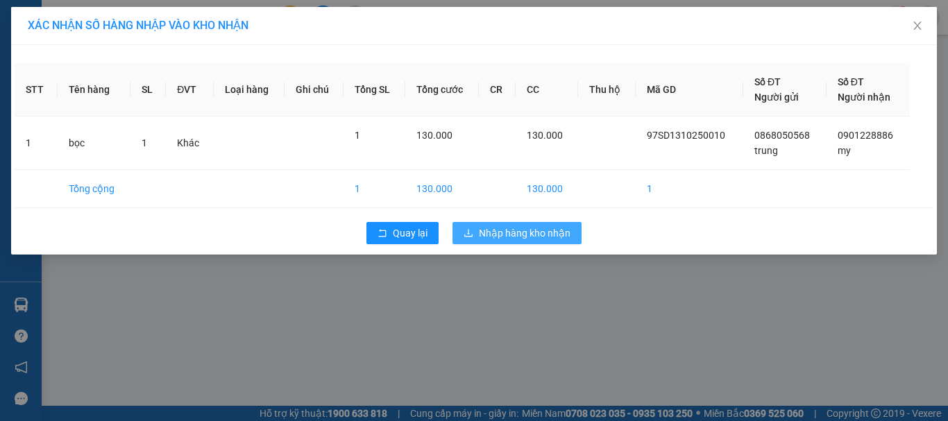
click at [577, 234] on button "Nhập hàng kho nhận" at bounding box center [516, 233] width 129 height 22
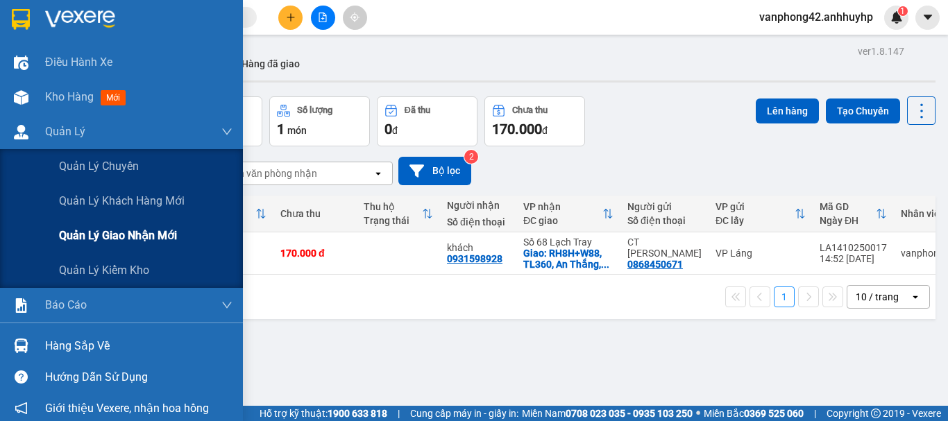
click at [97, 237] on span "Quản lý giao nhận mới" at bounding box center [118, 235] width 118 height 17
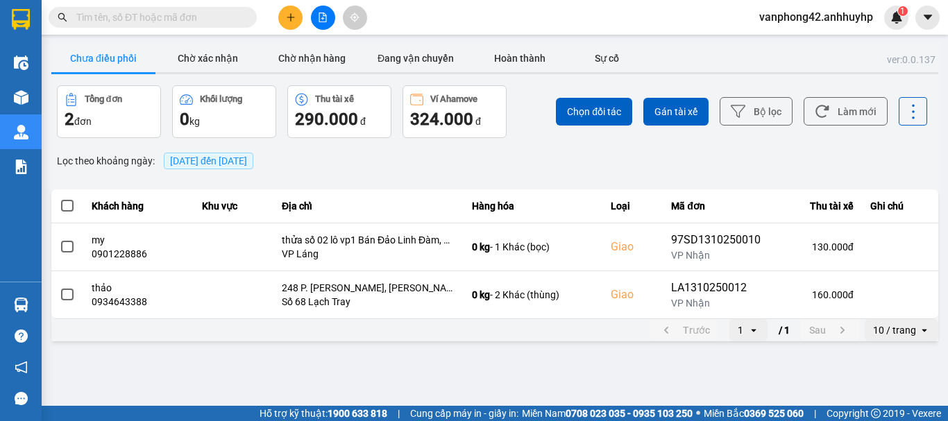
click at [135, 60] on button "Chưa điều phối" at bounding box center [103, 58] width 104 height 28
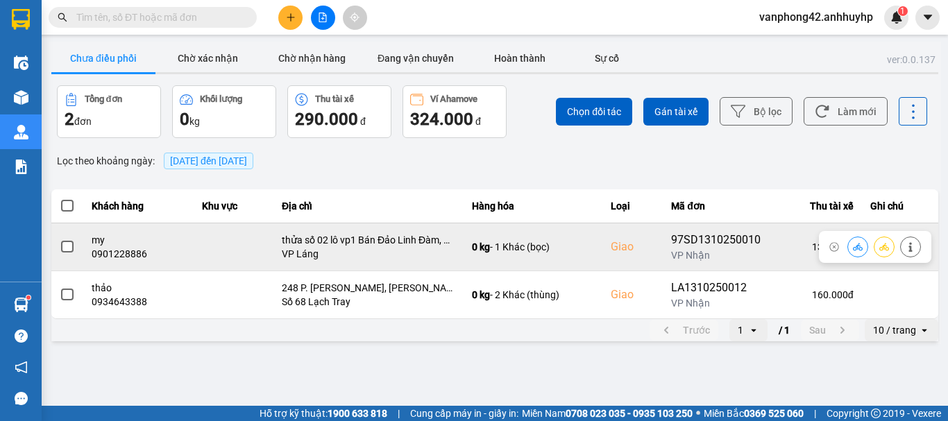
click at [69, 245] on span at bounding box center [67, 247] width 12 height 12
click at [60, 239] on input "checkbox" at bounding box center [60, 239] width 0 height 0
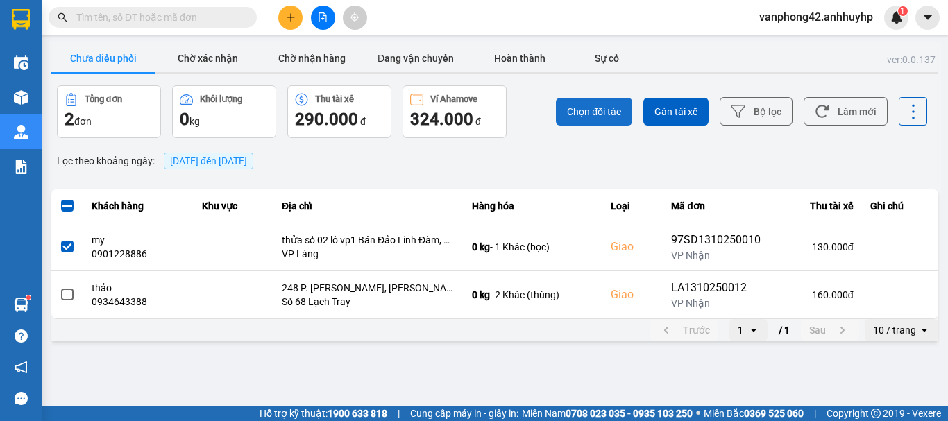
click at [597, 114] on span "Chọn đối tác" at bounding box center [594, 112] width 54 height 14
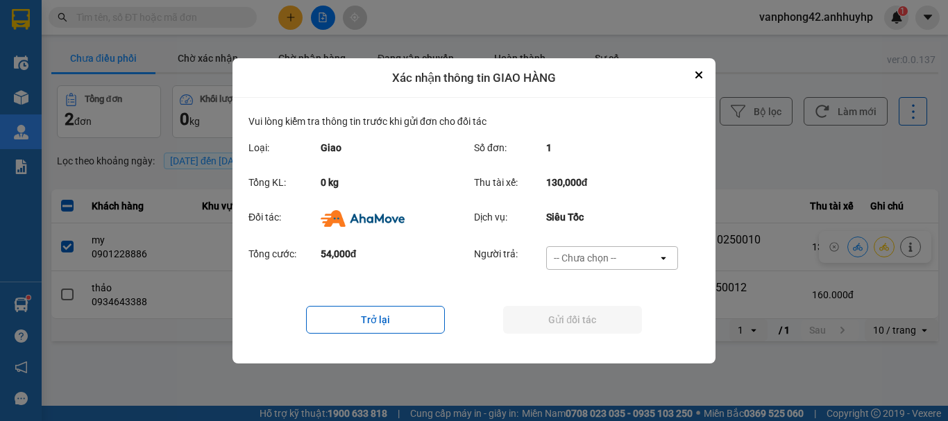
click at [564, 260] on div "-- Chưa chọn --" at bounding box center [585, 258] width 62 height 14
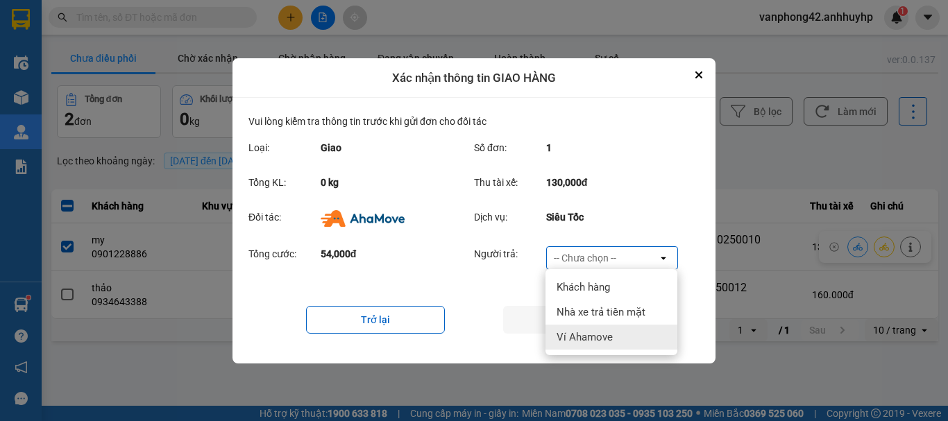
click at [562, 340] on span "Ví Ahamove" at bounding box center [584, 337] width 56 height 14
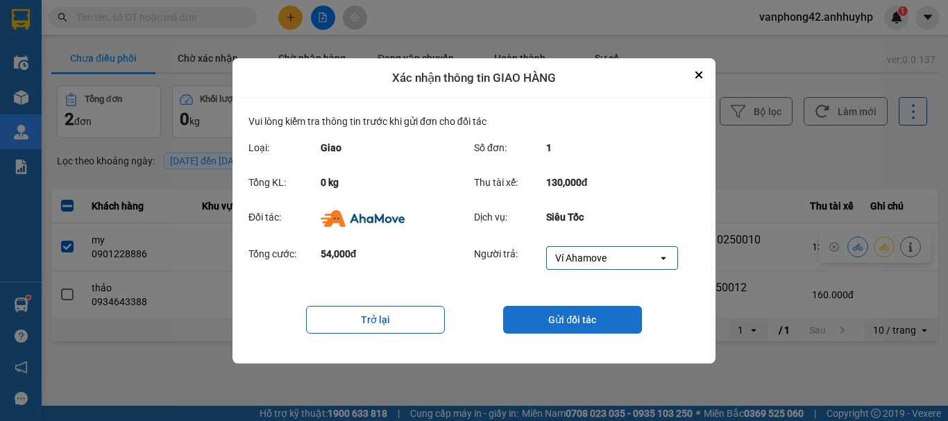
click at [559, 327] on button "Gửi đối tác" at bounding box center [572, 320] width 139 height 28
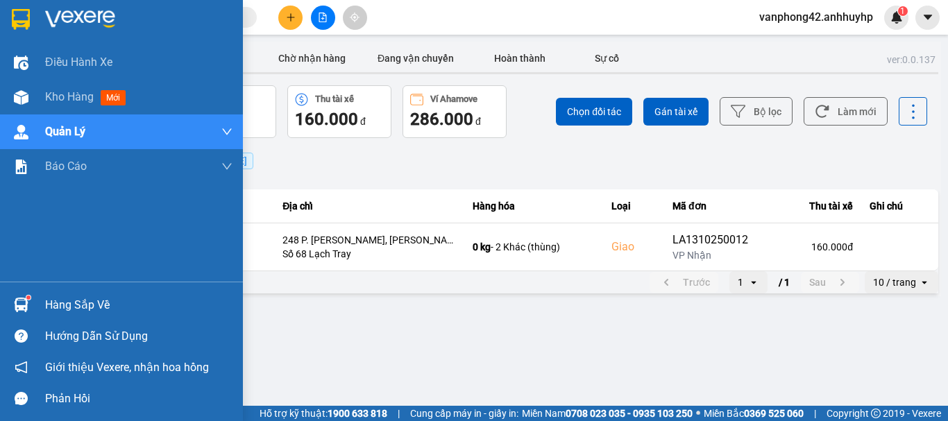
click at [109, 303] on div "Hàng sắp về" at bounding box center [138, 305] width 187 height 21
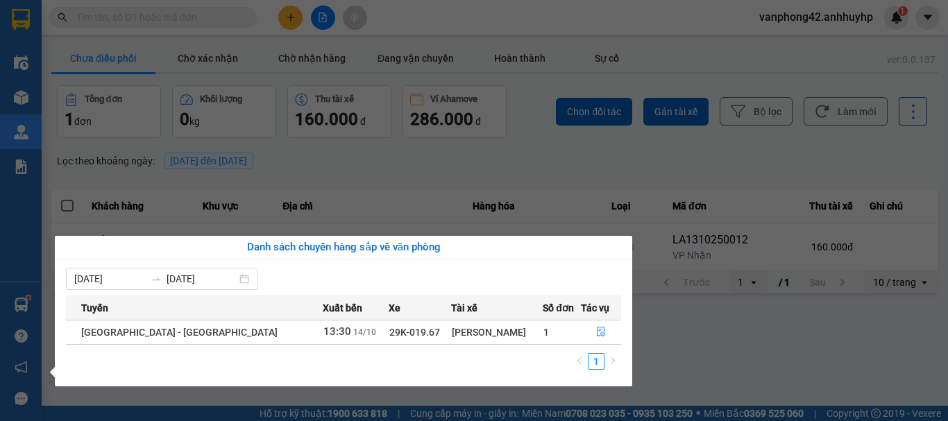
click at [393, 216] on section "Kết quả tìm kiếm ( 0 ) Bộ lọc No Data vanphong42.anhhuyhp 1 Điều hành xe Kho hà…" at bounding box center [474, 210] width 948 height 421
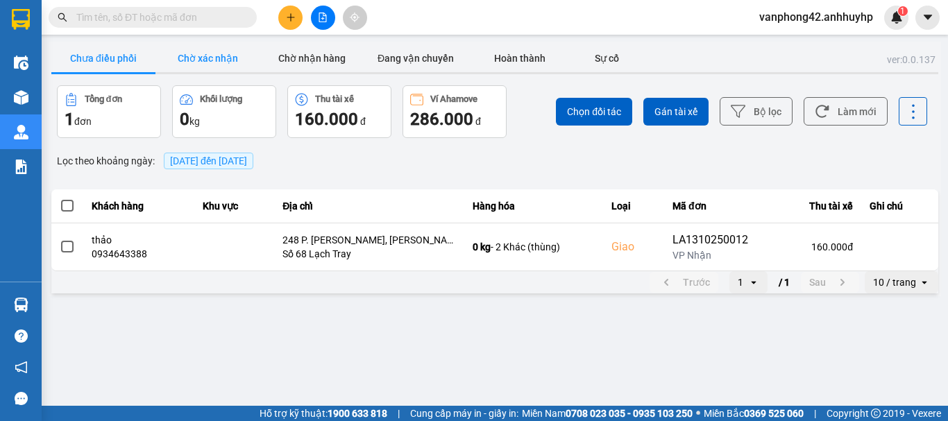
click at [219, 60] on button "Chờ xác nhận" at bounding box center [207, 58] width 104 height 28
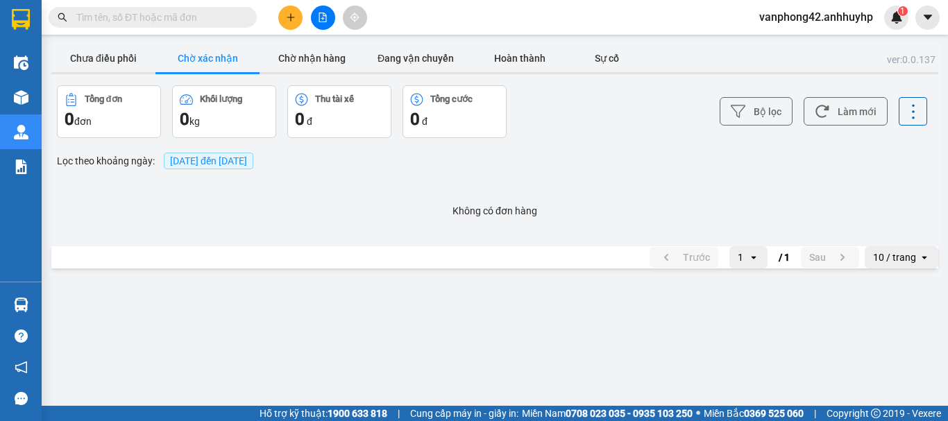
click at [308, 39] on main "ver: 0.0.137 Chưa điều phối Chờ xác nhận Chờ nhận hàng Đang vận chuyển Hoàn thà…" at bounding box center [474, 203] width 948 height 406
click at [308, 52] on button "Chờ nhận hàng" at bounding box center [311, 58] width 104 height 28
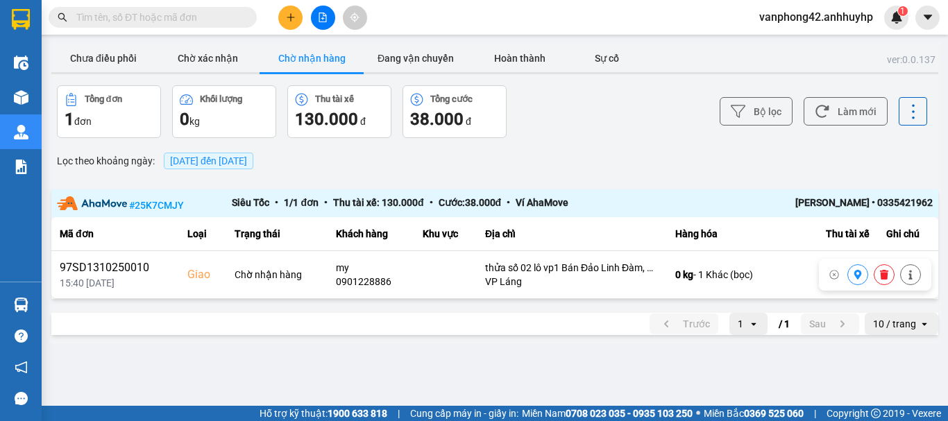
click at [501, 224] on th "Địa chỉ" at bounding box center [572, 234] width 190 height 34
click at [454, 210] on div "Siêu Tốc • 1 / 1 đơn • Thu tài xế: 130.000 đ • Cước: 38.000 đ • Ví AhaMove" at bounding box center [494, 203] width 525 height 17
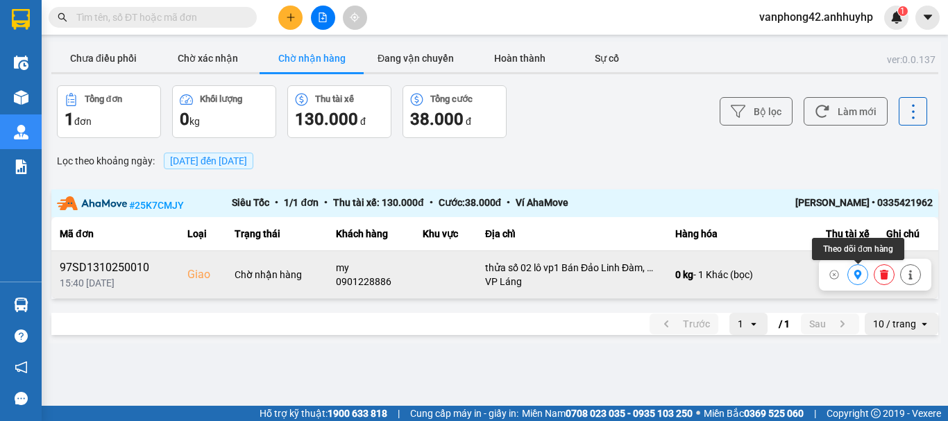
click at [854, 278] on icon at bounding box center [858, 275] width 10 height 10
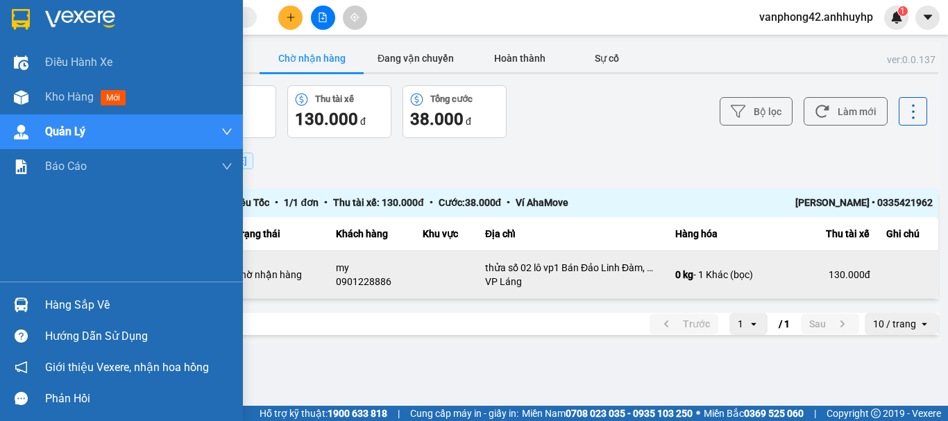
click at [51, 310] on div "Hàng sắp về" at bounding box center [138, 305] width 187 height 21
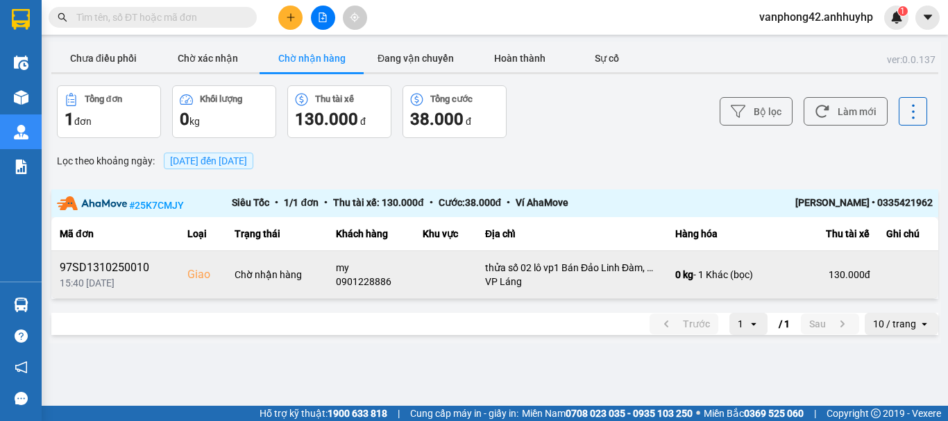
click at [546, 203] on section "Kết quả tìm kiếm ( 0 ) Bộ lọc No Data vanphong42.anhhuyhp 1 Điều hành xe Kho hà…" at bounding box center [474, 210] width 948 height 421
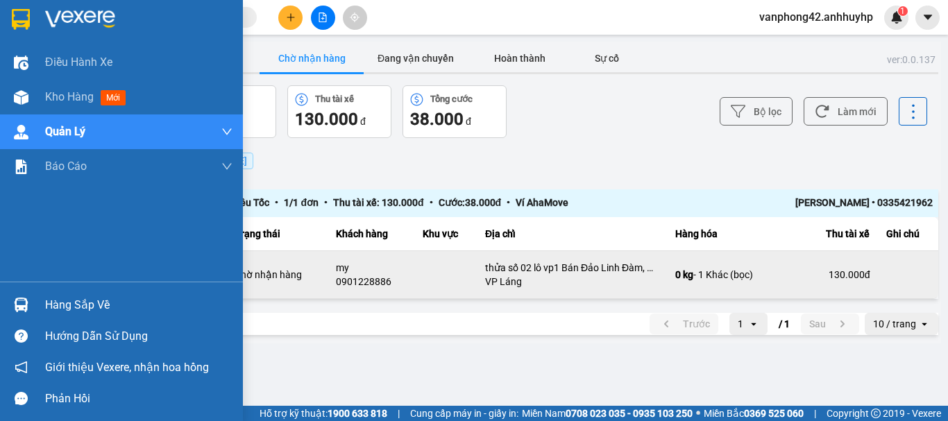
click at [65, 304] on div "Hàng sắp về" at bounding box center [138, 305] width 187 height 21
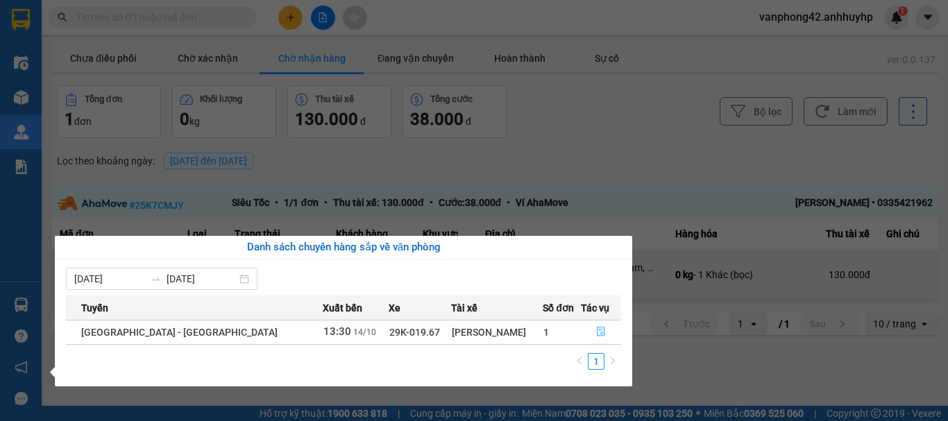
click at [596, 329] on icon "file-done" at bounding box center [601, 332] width 10 height 10
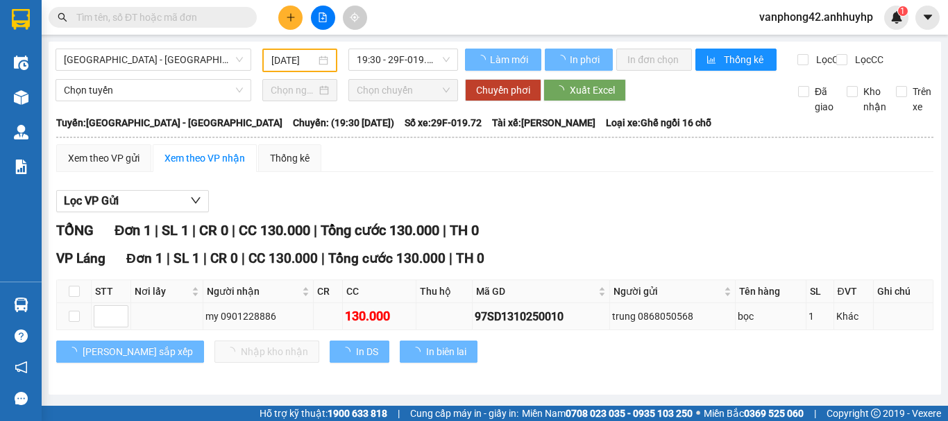
type input "[DATE]"
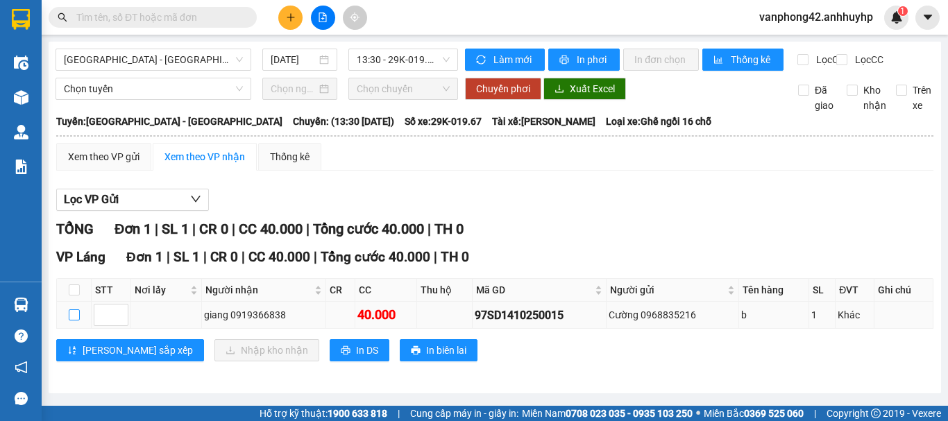
click at [74, 321] on input "checkbox" at bounding box center [74, 314] width 11 height 11
checkbox input "true"
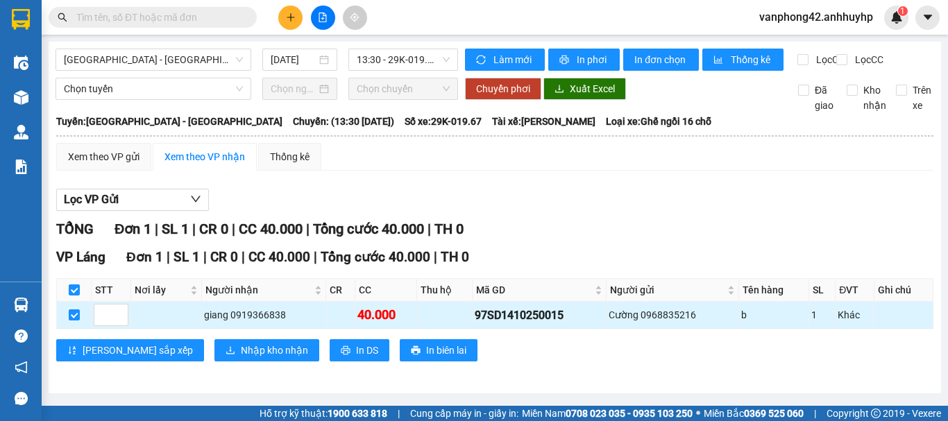
click at [480, 324] on div "97SD1410250015" at bounding box center [540, 315] width 130 height 17
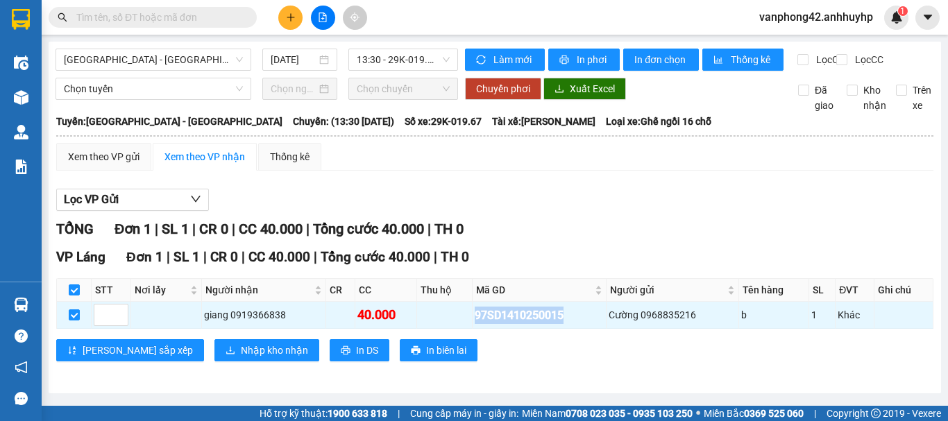
copy div "97SD1410250015"
click at [214, 354] on button "Nhập kho nhận" at bounding box center [266, 350] width 105 height 22
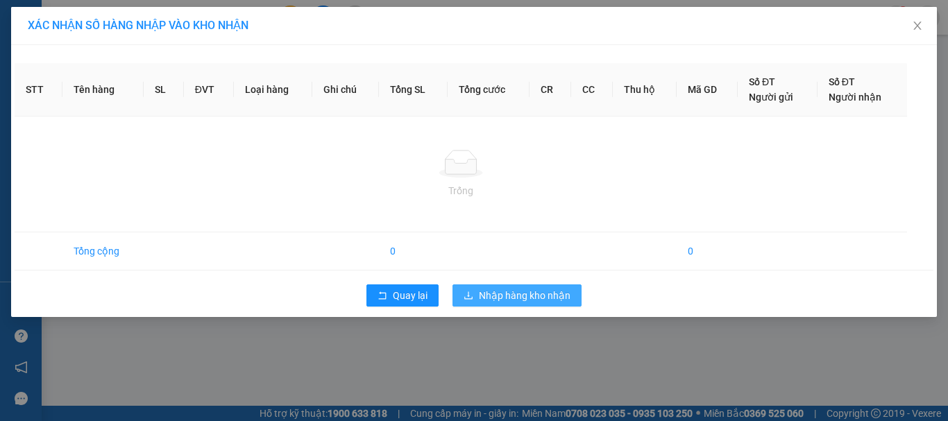
click at [492, 299] on div "XÁC NHẬN SỐ HÀNG NHẬP VÀO KHO NHẬN STT Tên hàng SL ĐVT Loại hàng Ghi chú Tổng S…" at bounding box center [474, 210] width 948 height 421
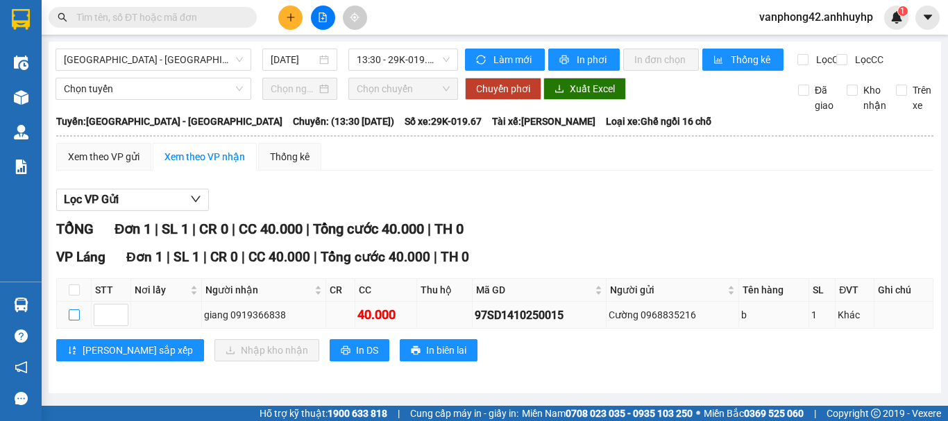
click at [76, 321] on input "checkbox" at bounding box center [74, 314] width 11 height 11
checkbox input "true"
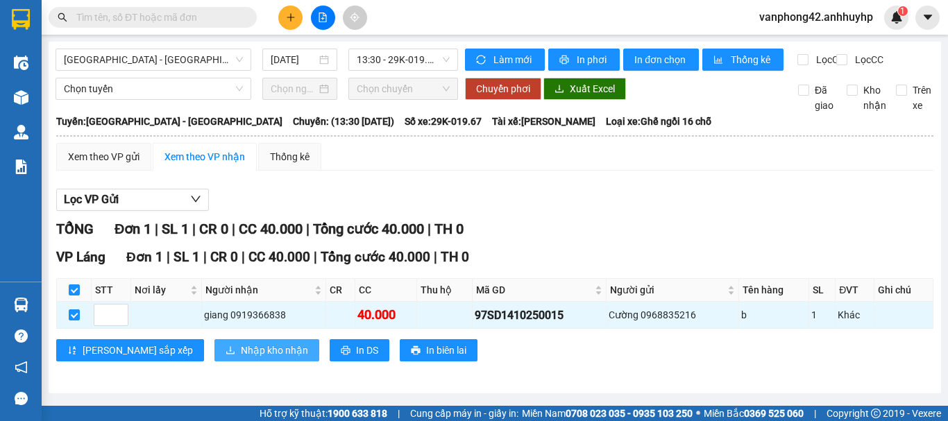
click at [250, 361] on button "Nhập kho nhận" at bounding box center [266, 350] width 105 height 22
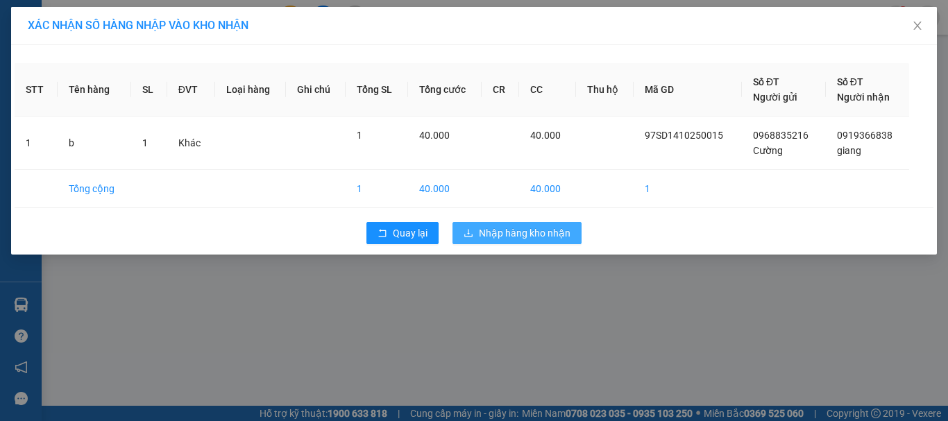
click at [543, 237] on span "Nhập hàng kho nhận" at bounding box center [525, 233] width 92 height 15
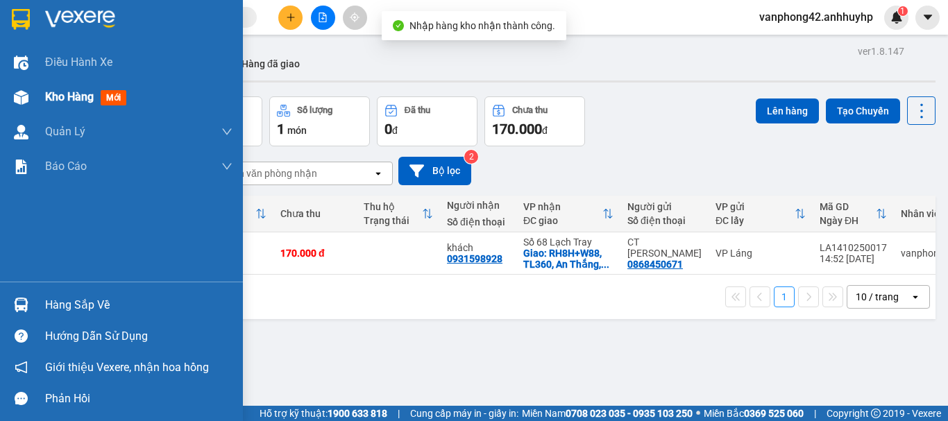
click at [92, 103] on button "Đơn hàng 1 đơn" at bounding box center [104, 121] width 101 height 50
click at [89, 103] on span "Kho hàng" at bounding box center [69, 96] width 49 height 13
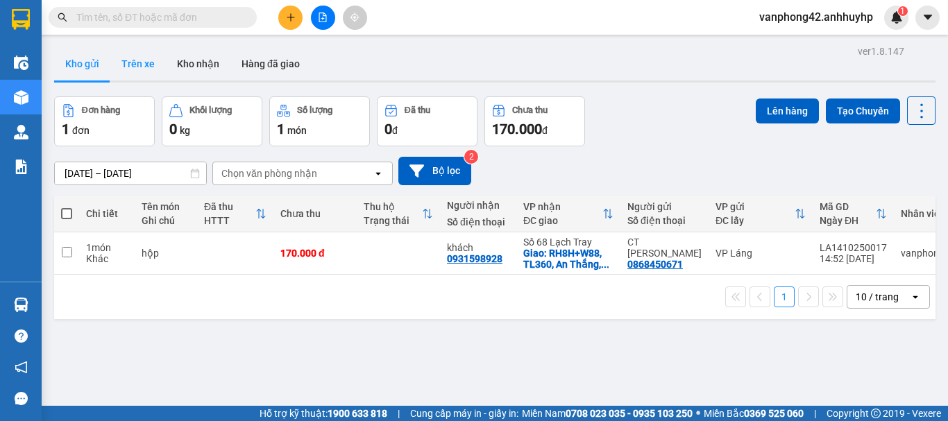
click at [148, 60] on button "Trên xe" at bounding box center [138, 63] width 56 height 33
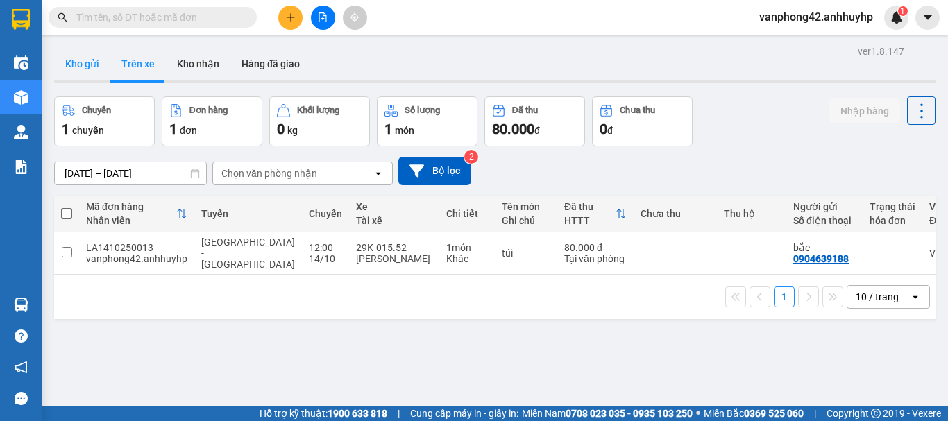
click at [88, 67] on button "Kho gửi" at bounding box center [82, 63] width 56 height 33
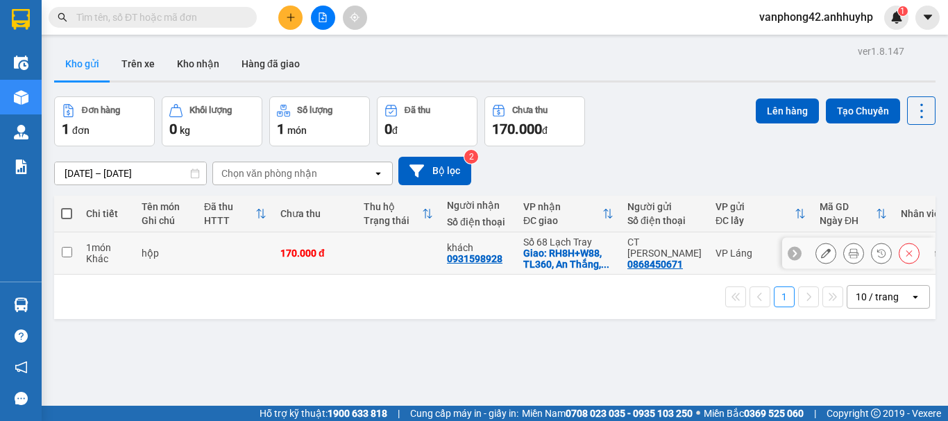
click at [70, 244] on td at bounding box center [66, 253] width 25 height 42
checkbox input "true"
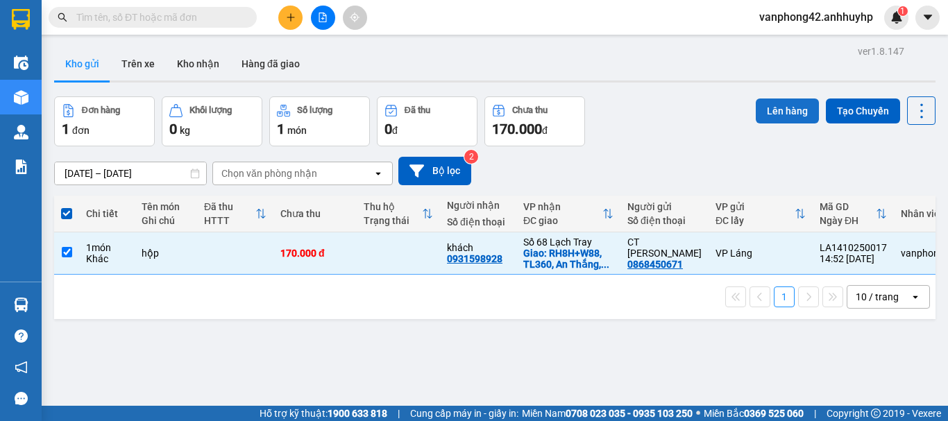
click at [774, 103] on button "Lên hàng" at bounding box center [787, 111] width 63 height 25
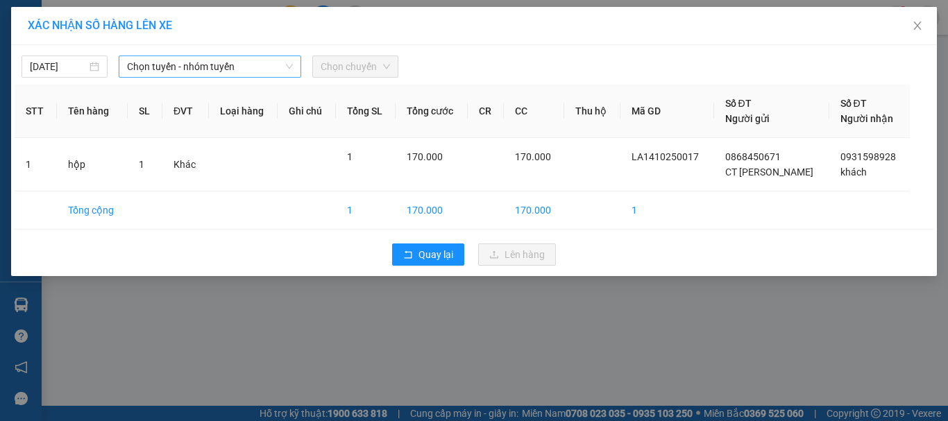
click at [282, 58] on span "Chọn tuyến - nhóm tuyến" at bounding box center [210, 66] width 166 height 21
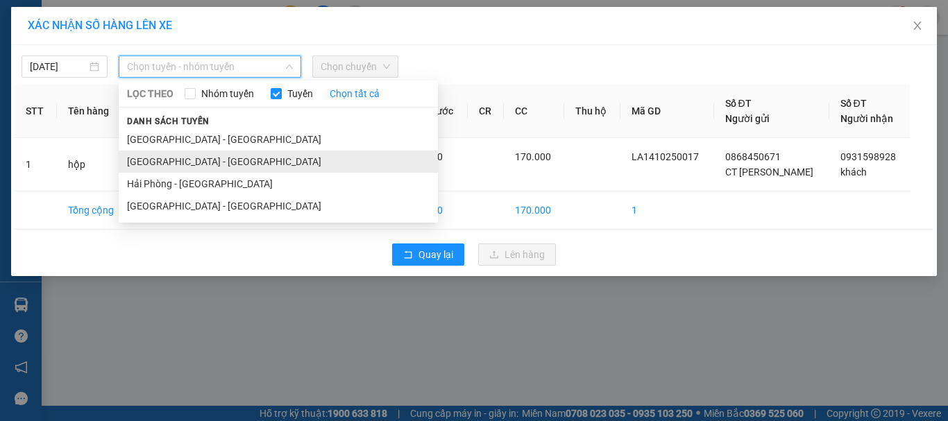
click at [235, 163] on li "Hà Nội - Hải Phòng" at bounding box center [278, 162] width 319 height 22
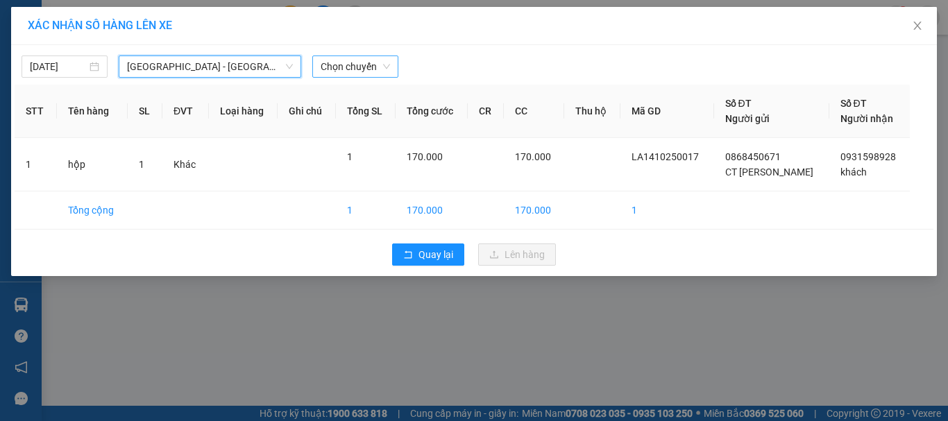
click at [343, 76] on span "Chọn chuyến" at bounding box center [355, 66] width 69 height 21
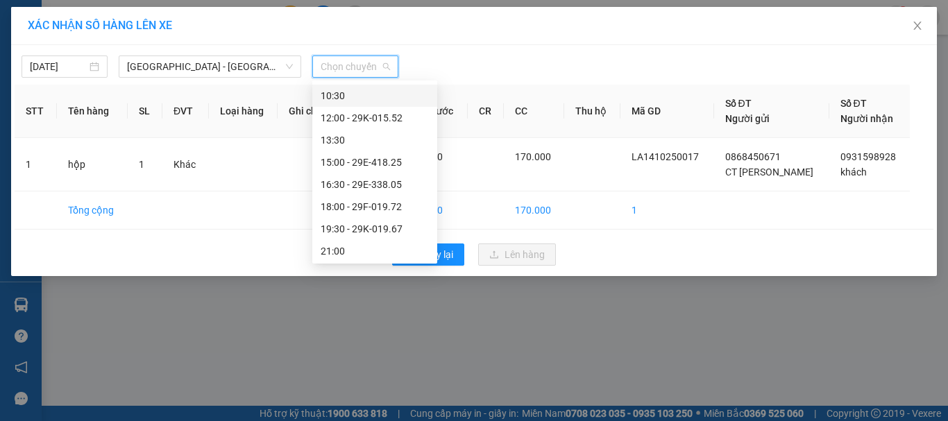
scroll to position [133, 0]
click at [368, 154] on div "15:00 - 29E-418.25" at bounding box center [375, 160] width 108 height 15
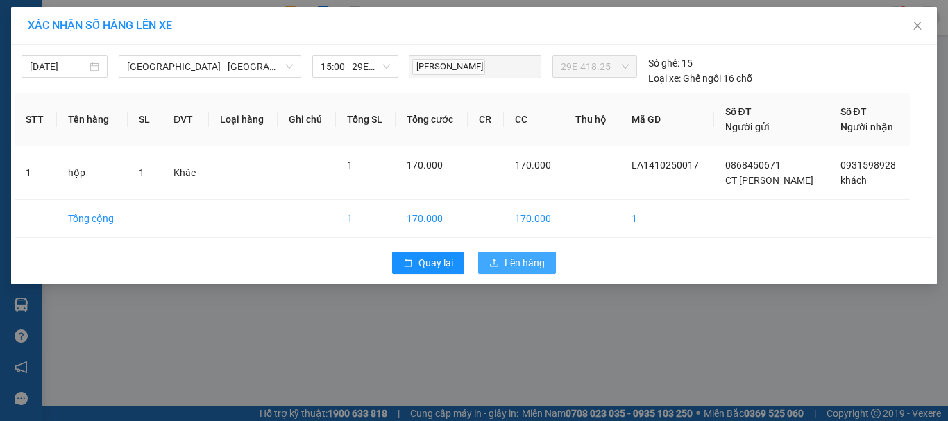
click at [507, 259] on span "Lên hàng" at bounding box center [524, 262] width 40 height 15
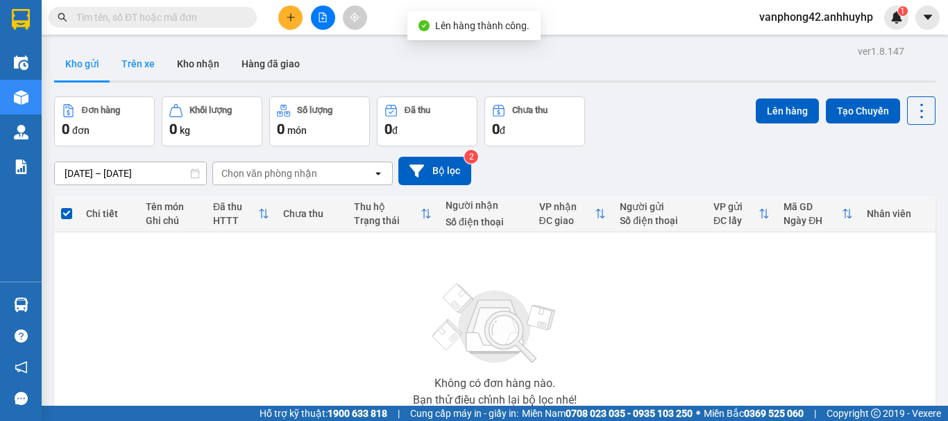
click at [146, 71] on button "Trên xe" at bounding box center [138, 63] width 56 height 33
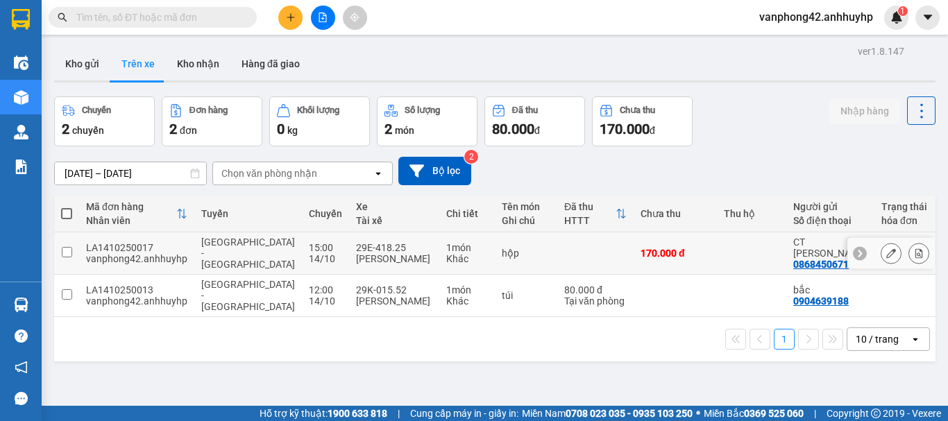
click at [356, 245] on div "29E-418.25" at bounding box center [394, 247] width 76 height 11
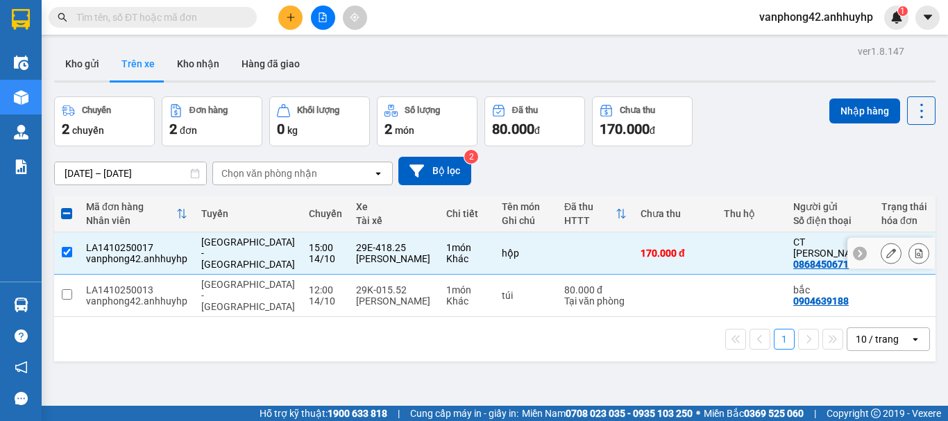
click at [356, 245] on div "29E-418.25" at bounding box center [394, 247] width 76 height 11
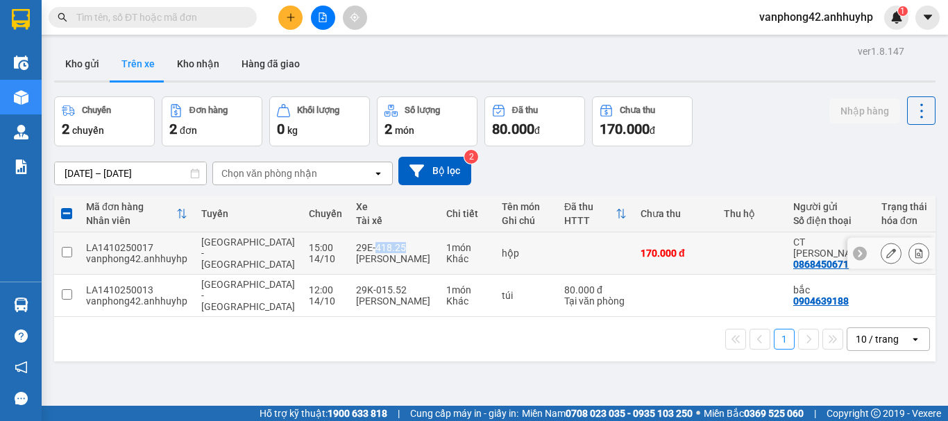
click at [356, 245] on div "29E-418.25" at bounding box center [394, 247] width 76 height 11
checkbox input "true"
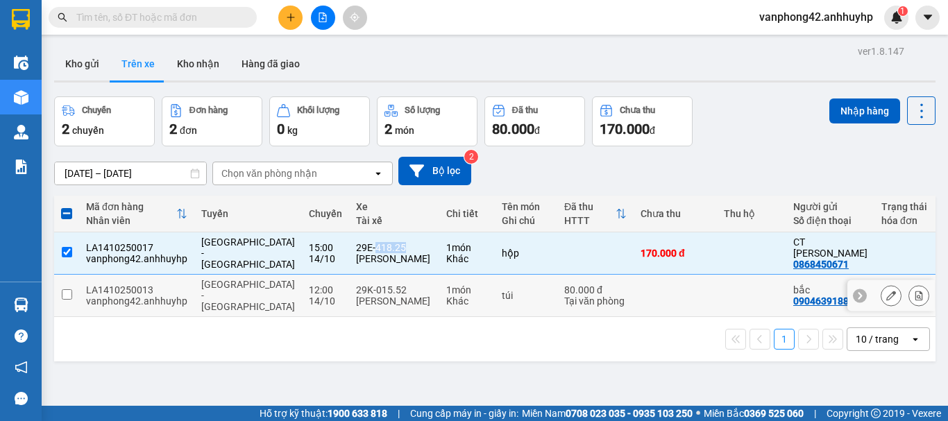
copy div "418.25"
click at [302, 316] on td "12:00 14/10" at bounding box center [325, 296] width 47 height 42
checkbox input "true"
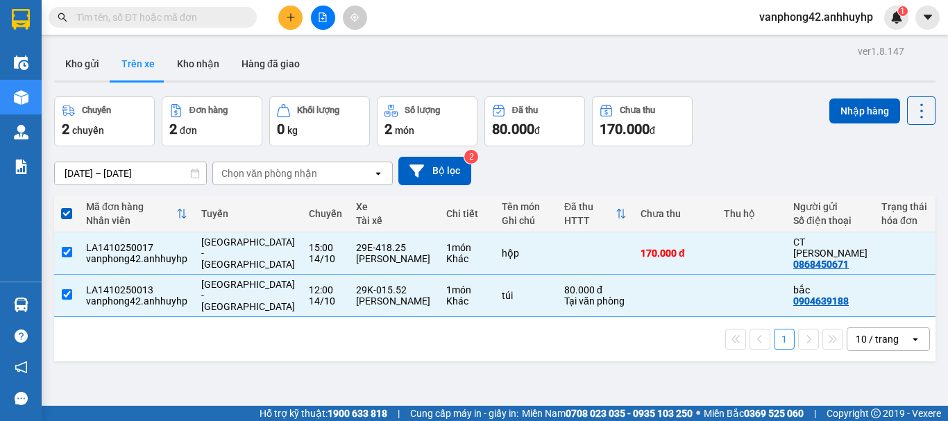
click at [276, 378] on div "ver 1.8.147 Kho gửi Trên xe Kho nhận Hàng đã giao Chuyến 2 chuyến Đơn hàng 2 đơ…" at bounding box center [495, 252] width 892 height 421
click at [216, 57] on button "Kho nhận" at bounding box center [198, 63] width 65 height 33
type input "12/10/2025 – 14/10/2025"
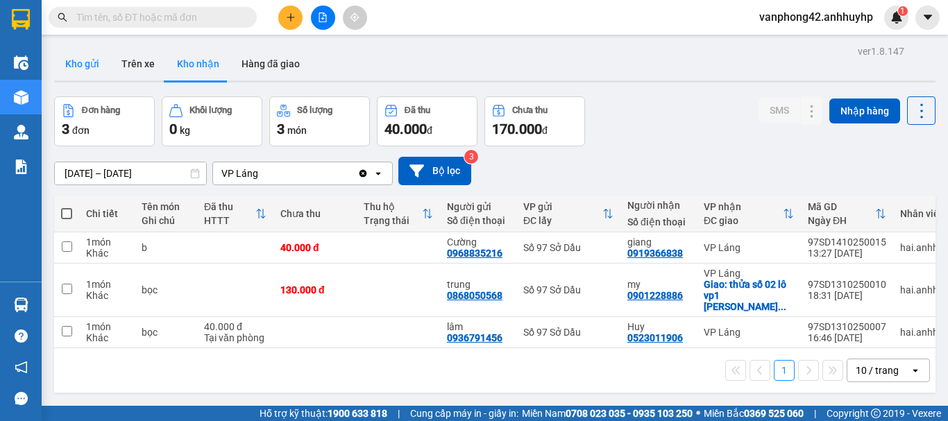
click at [93, 78] on button "Kho gửi" at bounding box center [82, 63] width 56 height 33
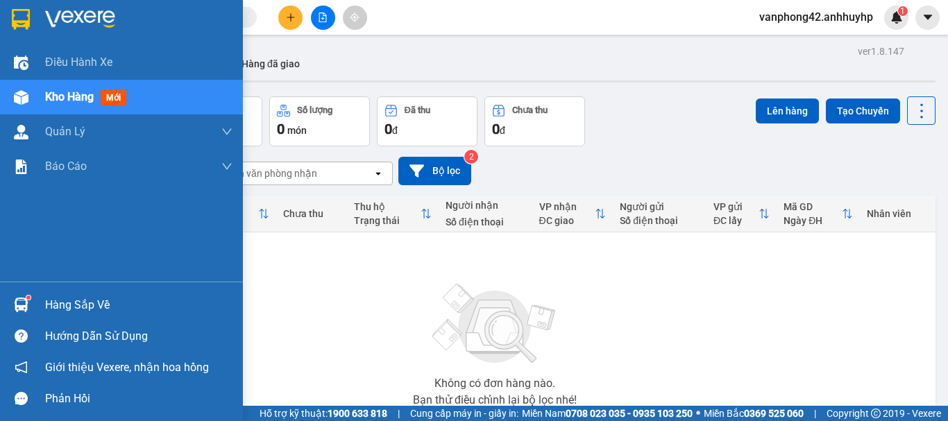
click at [35, 305] on div "Hàng sắp về" at bounding box center [121, 304] width 243 height 31
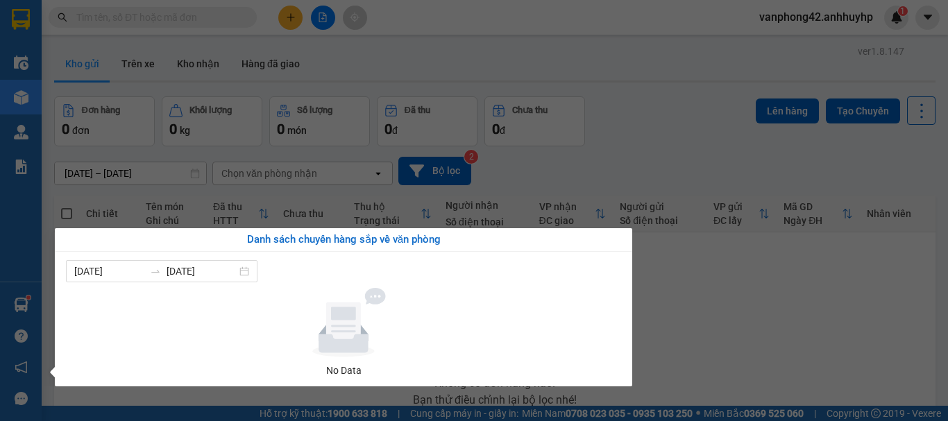
click at [760, 278] on section "Kết quả tìm kiếm ( 0 ) Bộ lọc No Data vanphong42.anhhuyhp 1 Điều hành xe Kho hà…" at bounding box center [474, 210] width 948 height 421
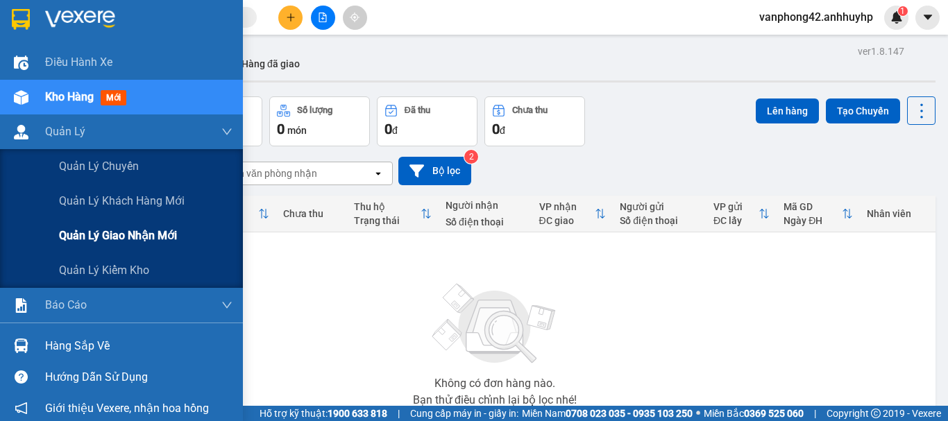
click at [85, 239] on span "Quản lý giao nhận mới" at bounding box center [118, 235] width 118 height 17
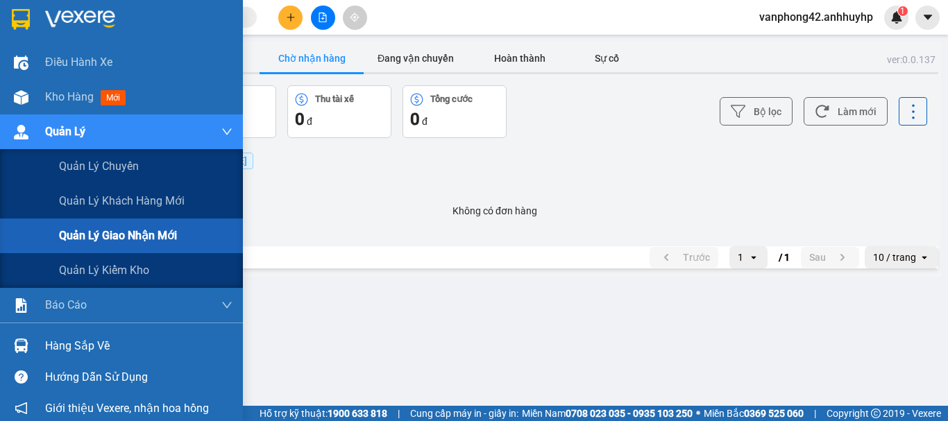
click at [85, 239] on span "Quản lý giao nhận mới" at bounding box center [118, 235] width 118 height 17
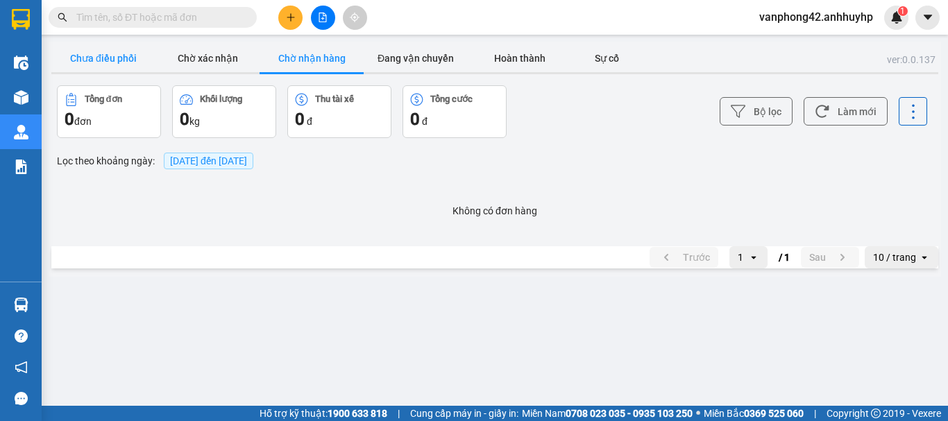
click at [107, 55] on button "Chưa điều phối" at bounding box center [103, 58] width 104 height 28
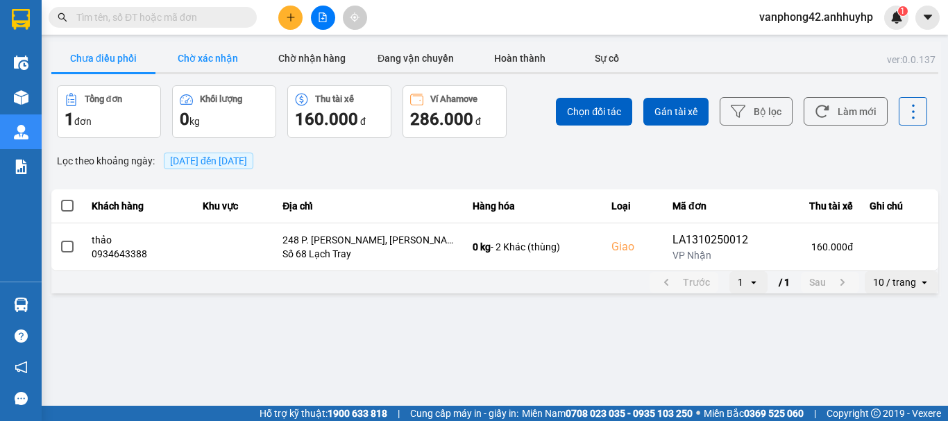
click at [199, 62] on button "Chờ xác nhận" at bounding box center [207, 58] width 104 height 28
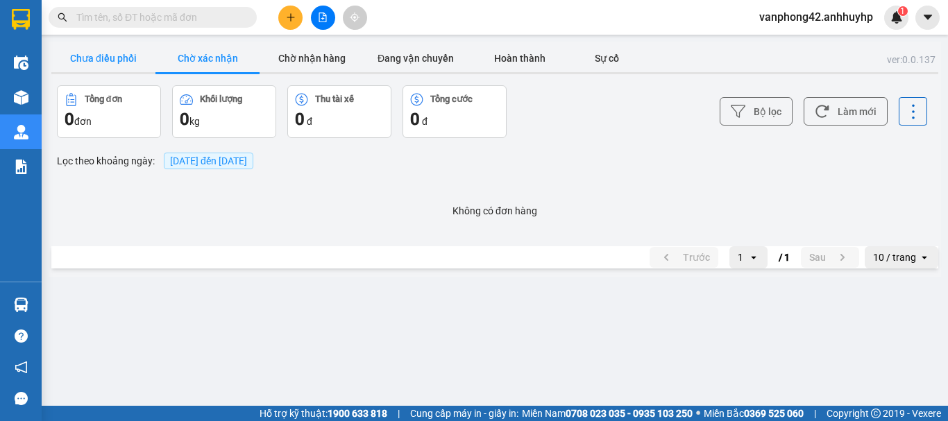
click at [108, 63] on button "Chưa điều phối" at bounding box center [103, 58] width 104 height 28
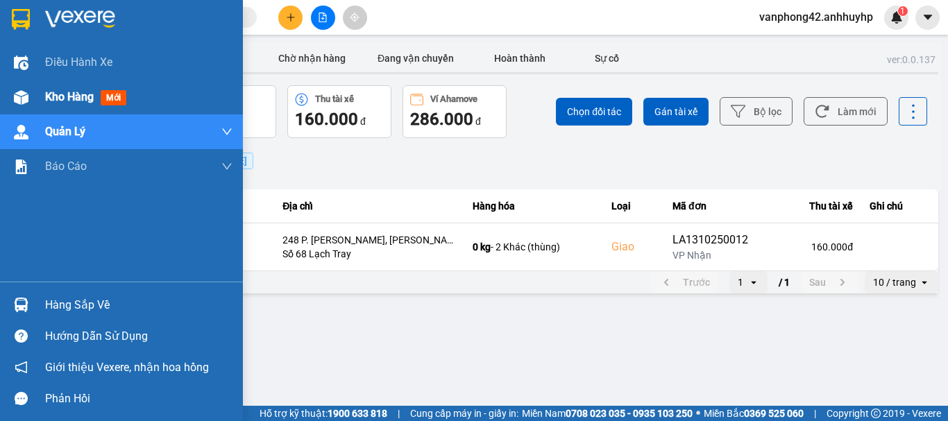
click at [108, 96] on span "mới" at bounding box center [114, 97] width 26 height 15
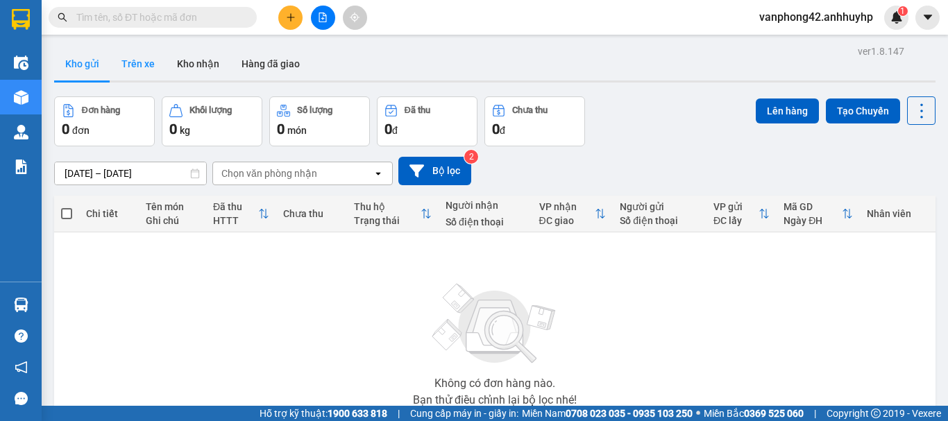
click at [132, 51] on button "Trên xe" at bounding box center [138, 63] width 56 height 33
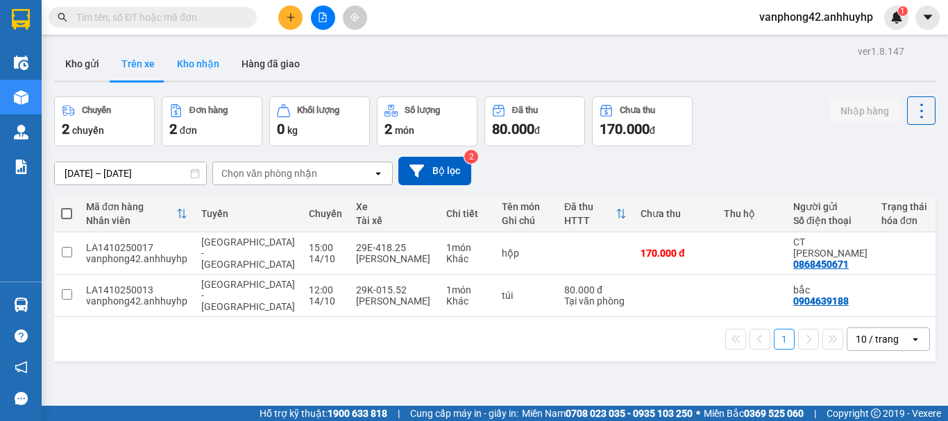
click at [166, 60] on button "Kho nhận" at bounding box center [198, 63] width 65 height 33
type input "12/10/2025 – 14/10/2025"
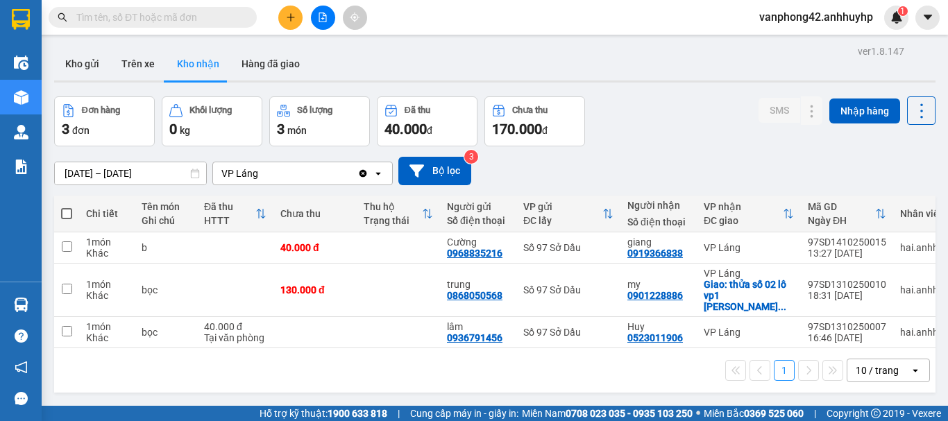
click at [59, 223] on th at bounding box center [66, 214] width 25 height 37
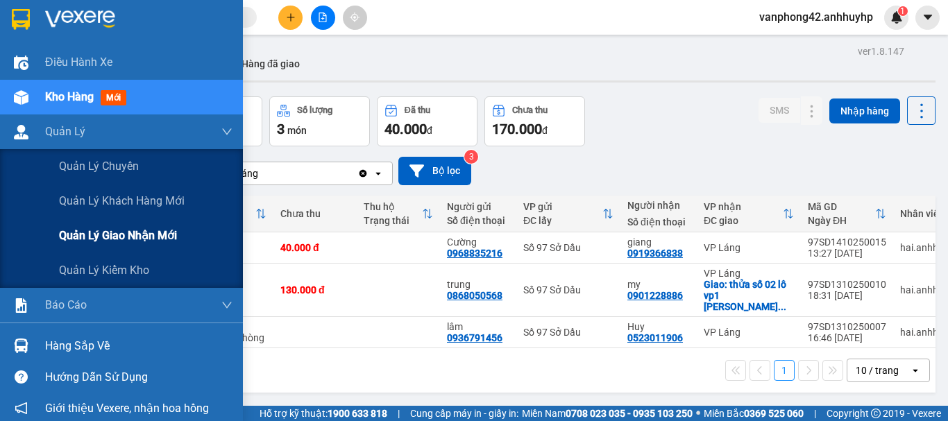
click at [89, 242] on span "Quản lý giao nhận mới" at bounding box center [118, 235] width 118 height 17
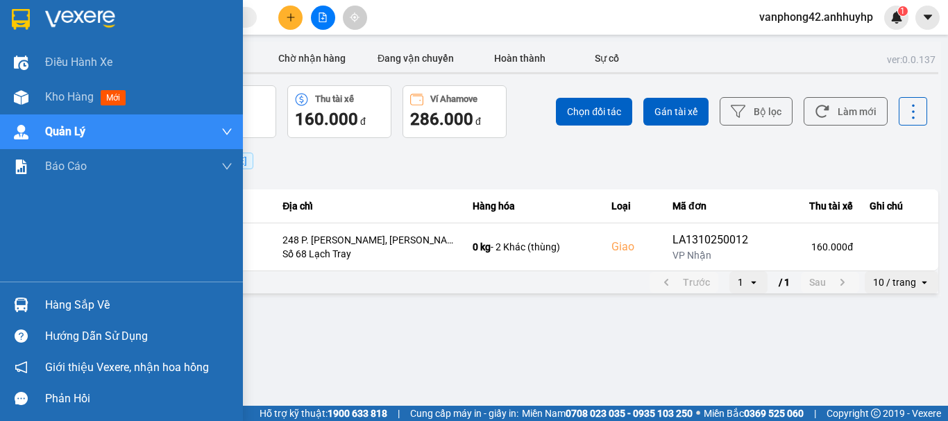
click at [90, 310] on div "Hàng sắp về" at bounding box center [138, 305] width 187 height 21
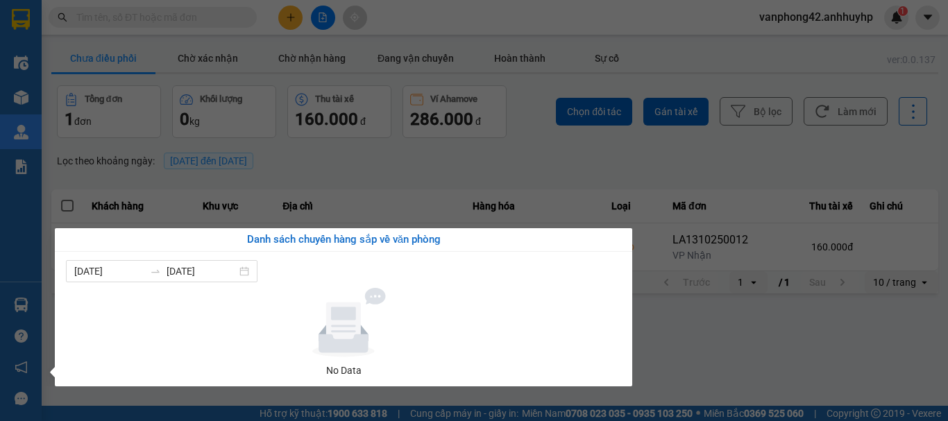
click at [409, 201] on section "Kết quả tìm kiếm ( 0 ) Bộ lọc No Data vanphong42.anhhuyhp 1 Điều hành xe Kho hà…" at bounding box center [474, 210] width 948 height 421
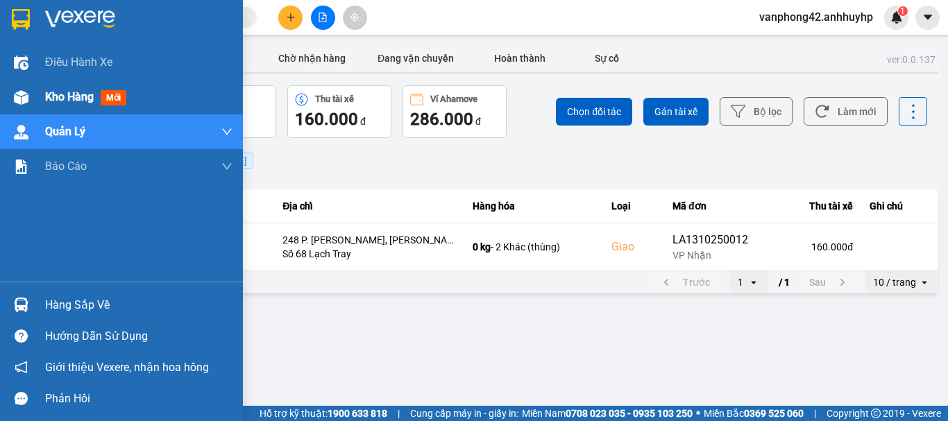
click at [87, 96] on span "Kho hàng" at bounding box center [69, 96] width 49 height 13
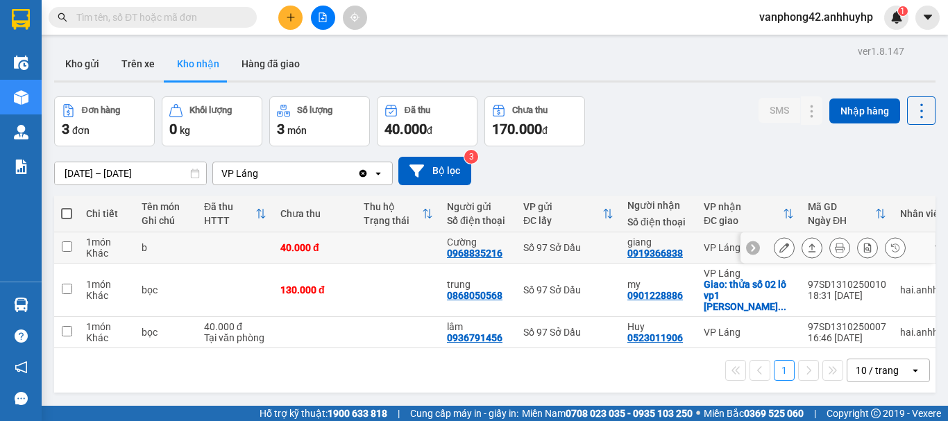
click at [395, 255] on td at bounding box center [398, 247] width 83 height 31
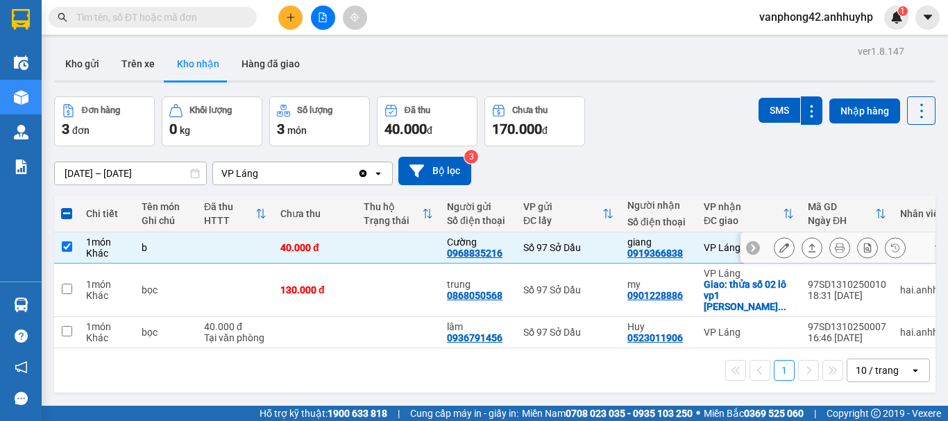
click at [67, 248] on input "checkbox" at bounding box center [67, 246] width 10 height 10
checkbox input "false"
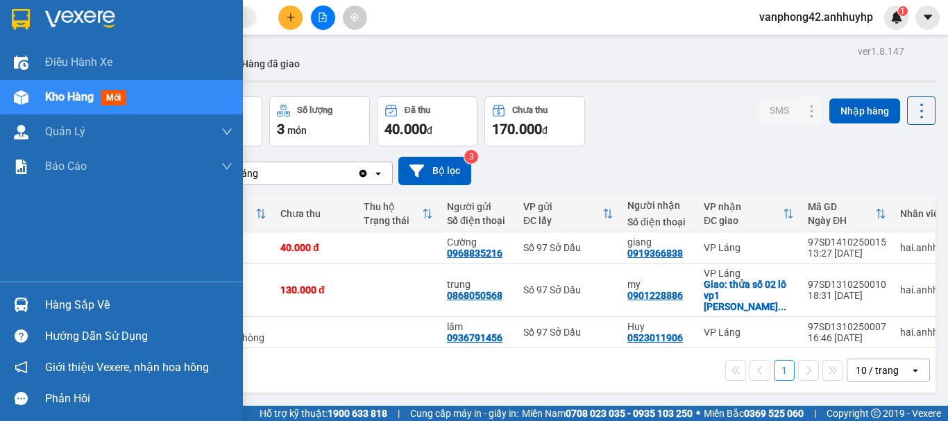
click at [92, 305] on div "Hàng sắp về" at bounding box center [138, 305] width 187 height 21
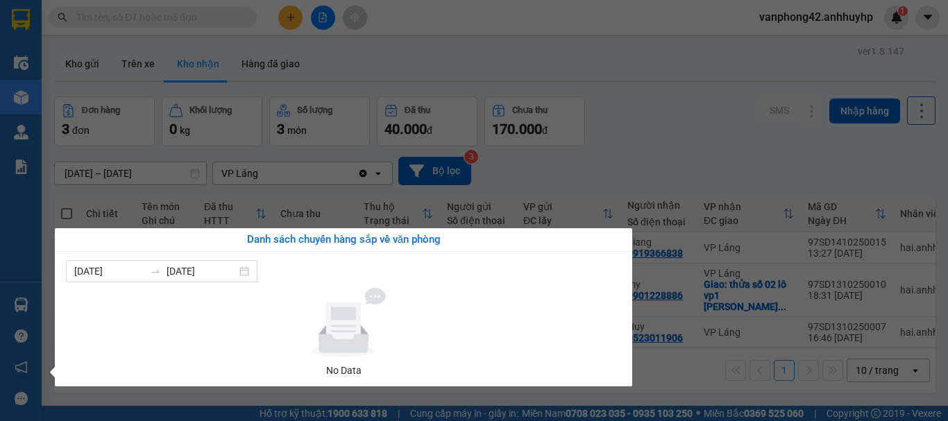
click at [605, 126] on section "Kết quả tìm kiếm ( 0 ) Bộ lọc No Data vanphong42.anhhuyhp 1 Điều hành xe Kho hà…" at bounding box center [474, 210] width 948 height 421
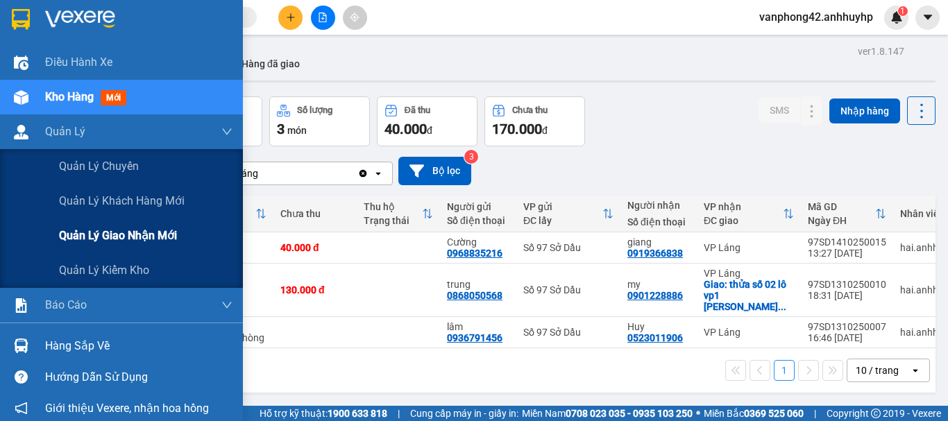
click at [129, 227] on span "Quản lý giao nhận mới" at bounding box center [118, 235] width 118 height 17
